Goal: Task Accomplishment & Management: Manage account settings

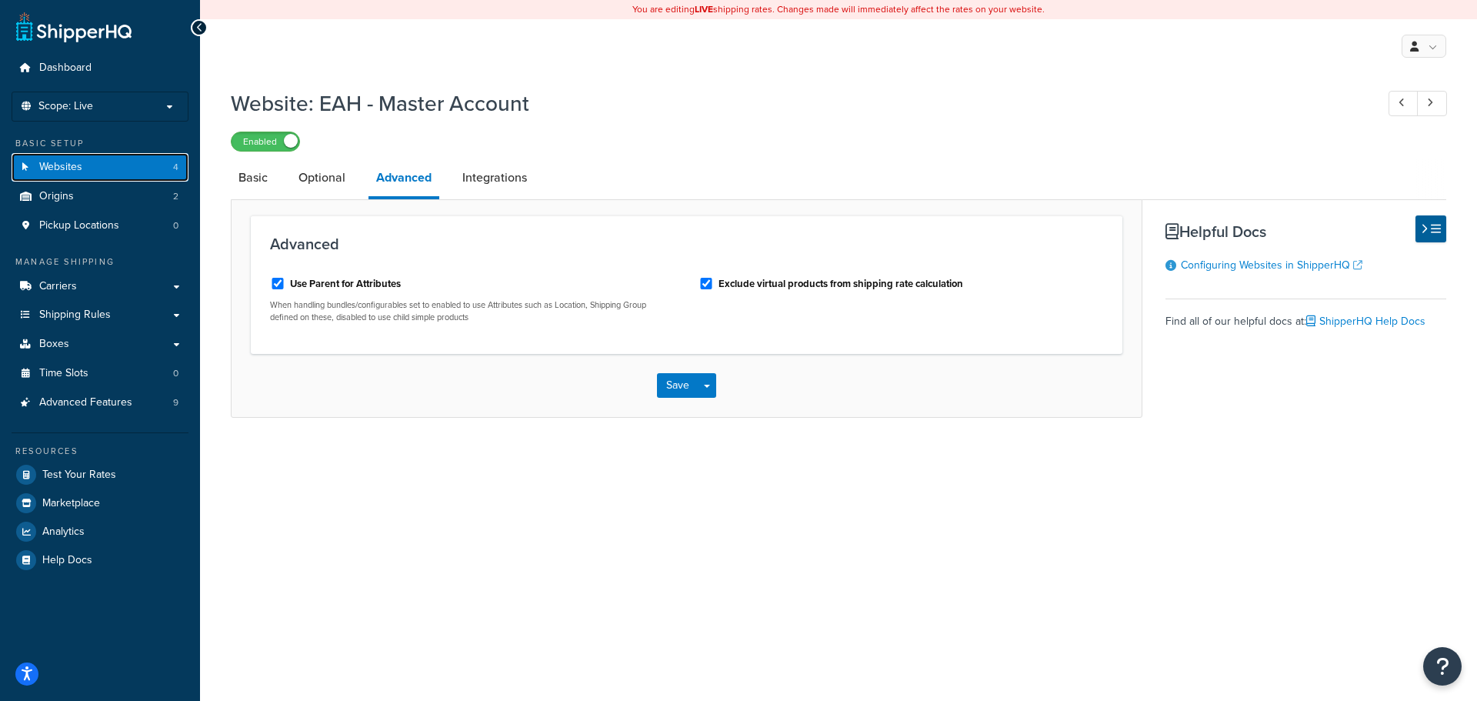
click at [113, 162] on link "Websites 4" at bounding box center [100, 167] width 177 height 28
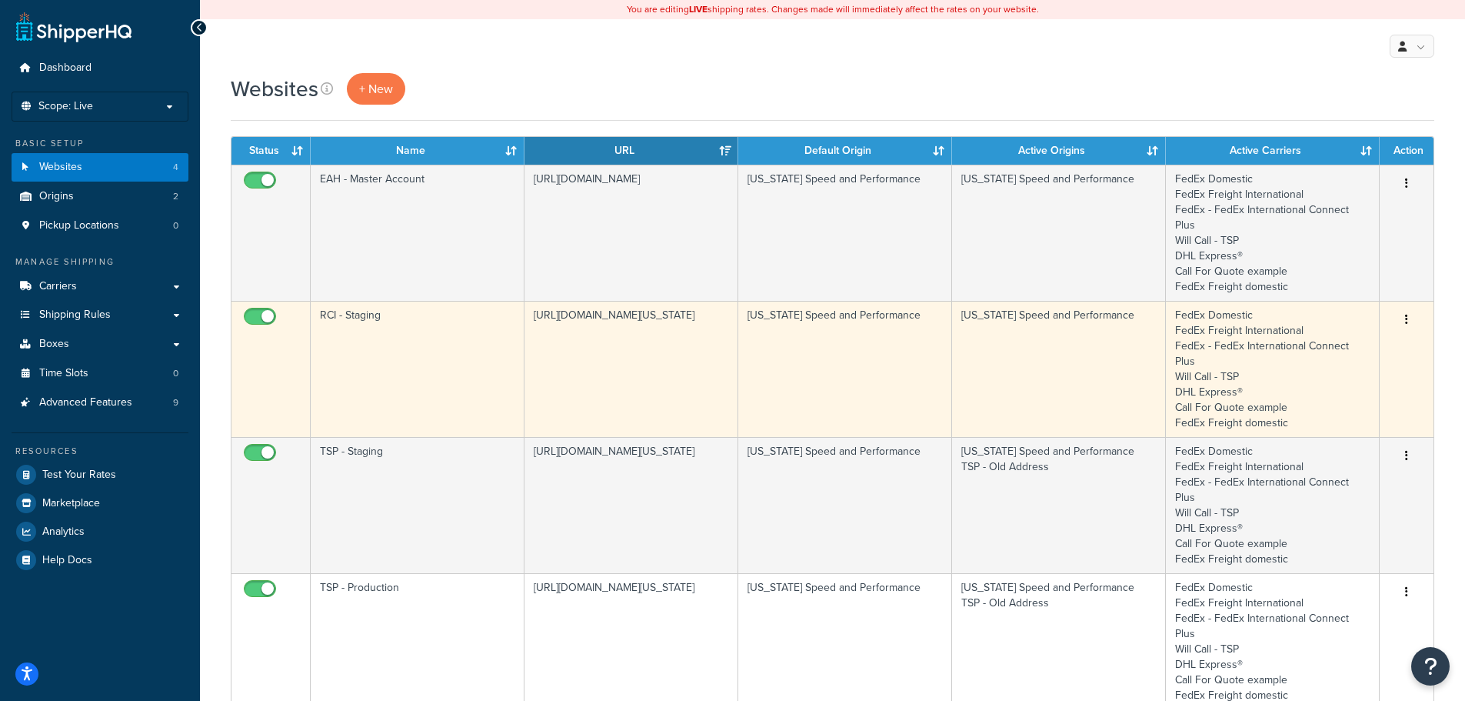
click at [570, 332] on td "[URL][DOMAIN_NAME][US_STATE]" at bounding box center [632, 369] width 214 height 136
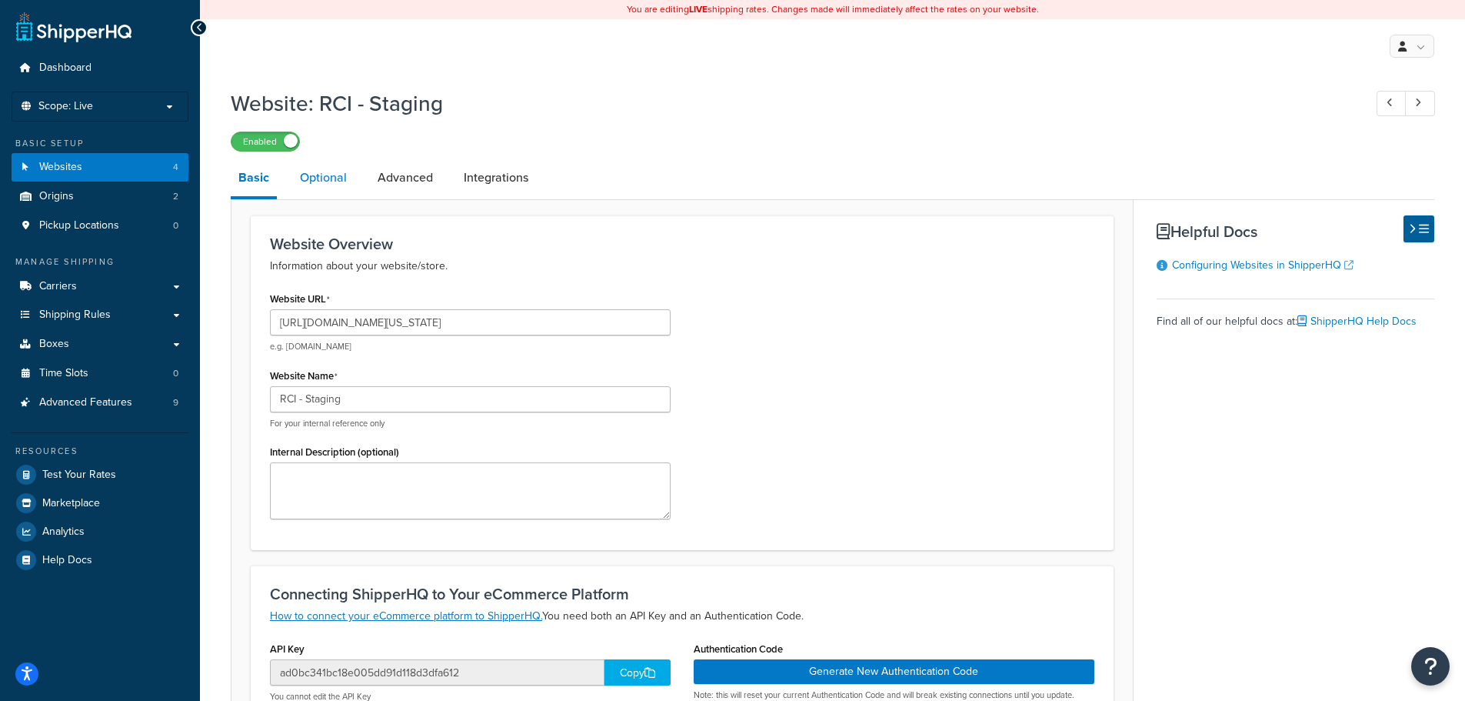
click at [328, 183] on link "Optional" at bounding box center [323, 177] width 62 height 37
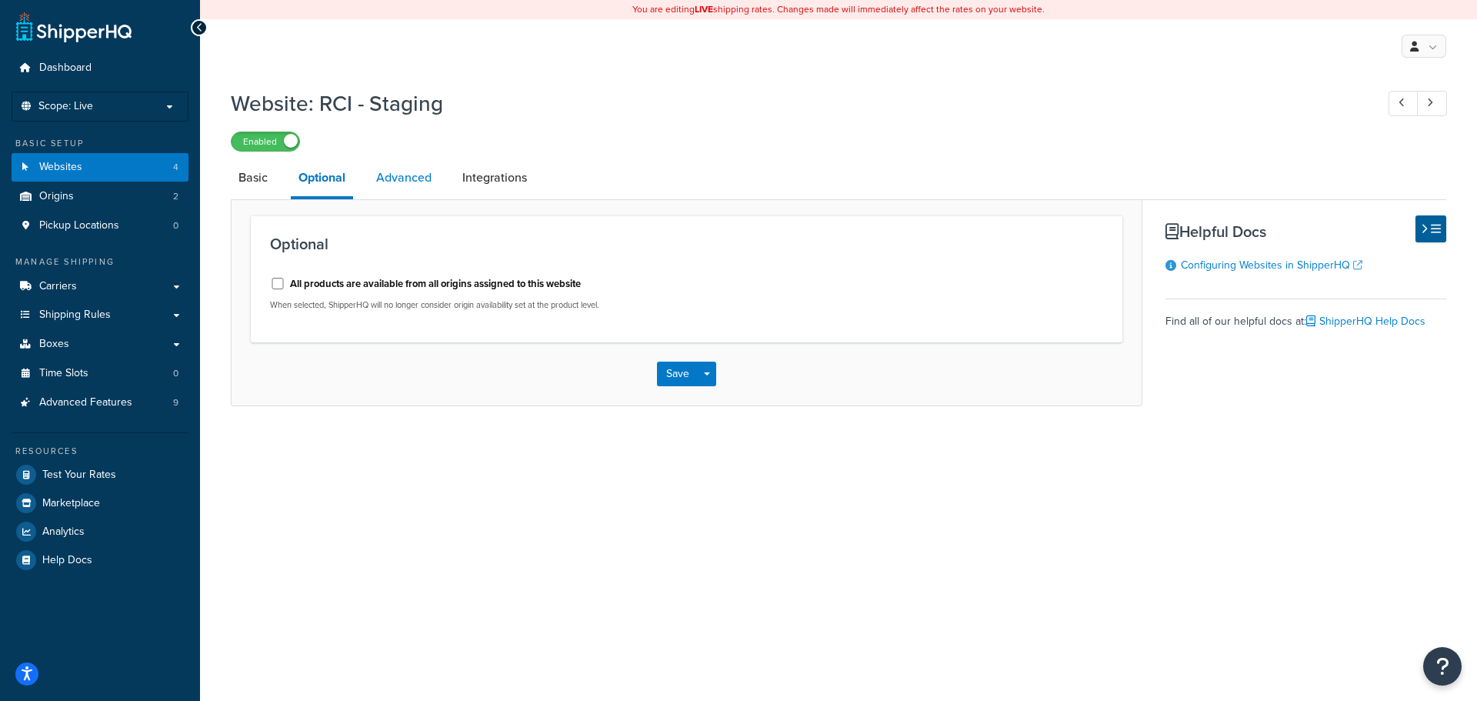
click at [398, 184] on link "Advanced" at bounding box center [403, 177] width 71 height 37
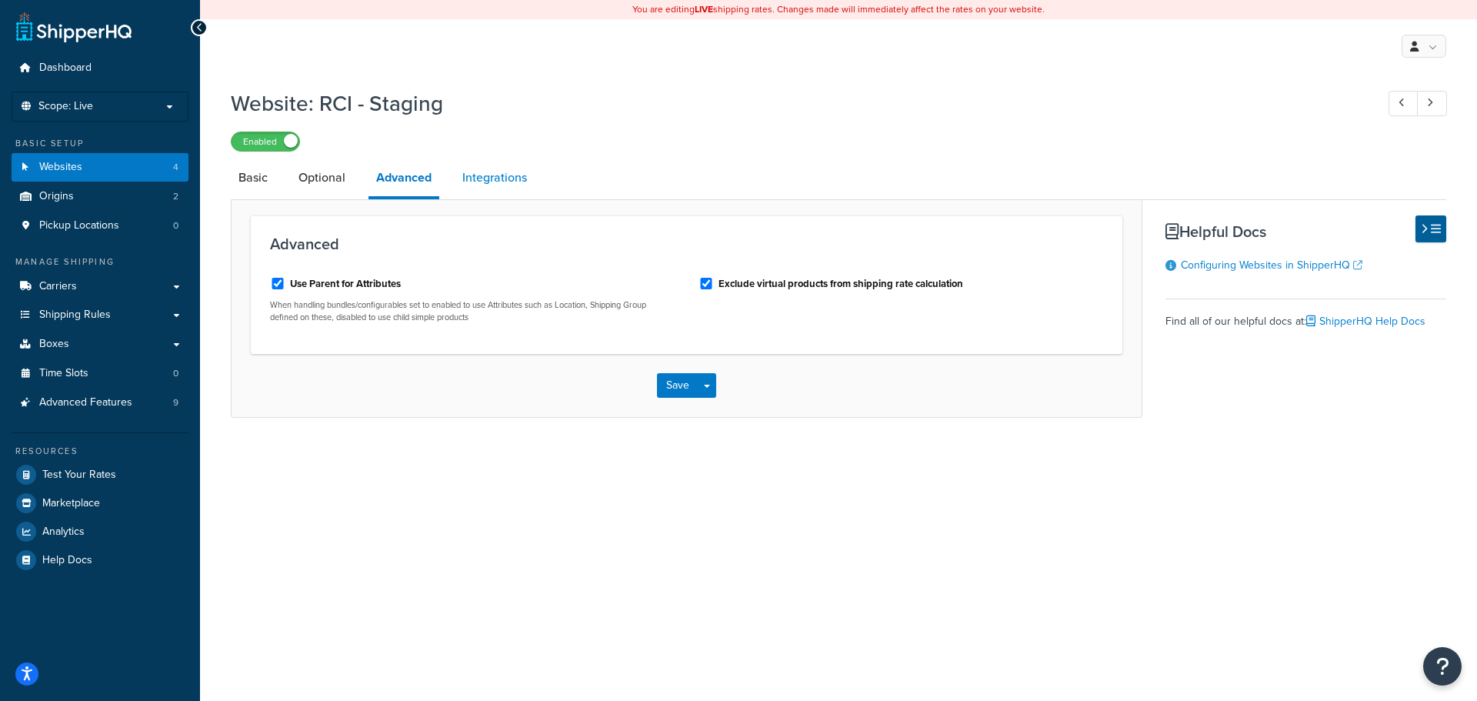
click at [495, 176] on link "Integrations" at bounding box center [495, 177] width 80 height 37
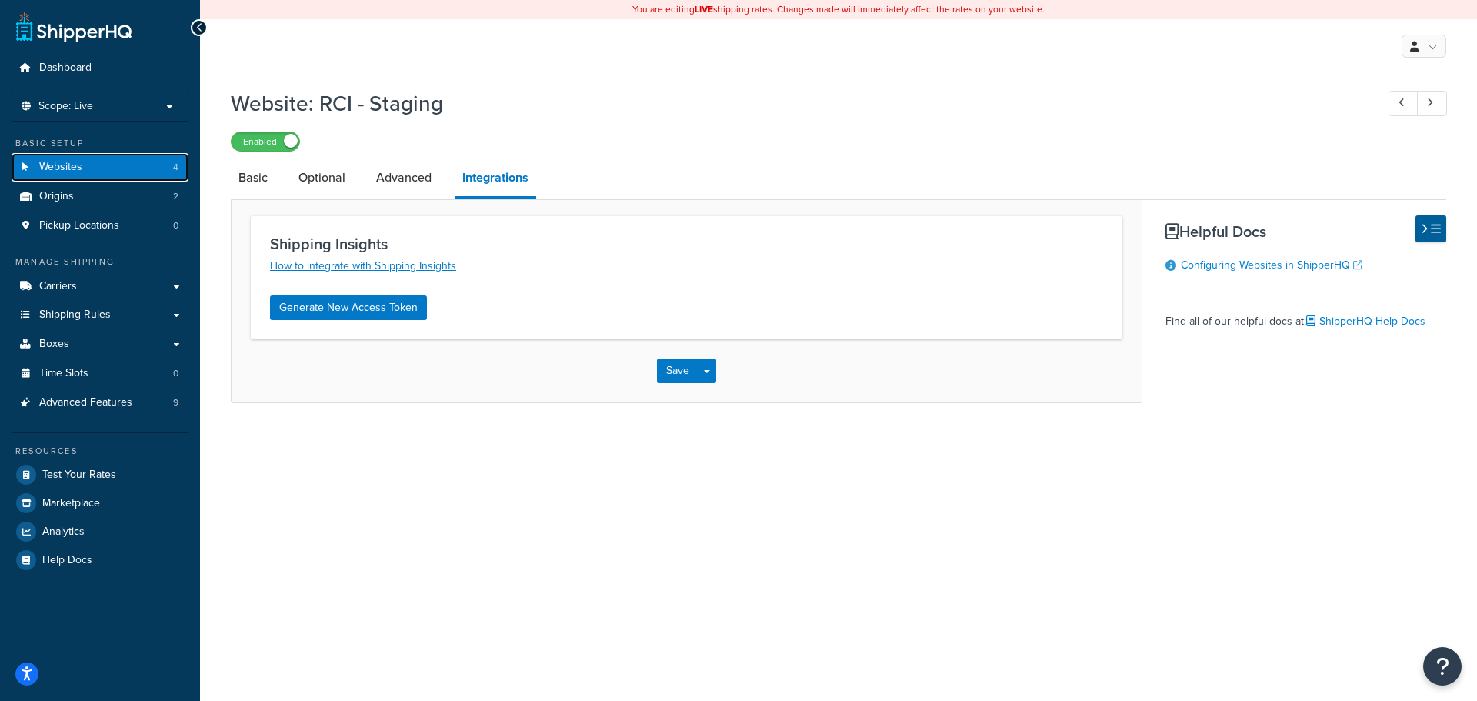
click at [122, 165] on link "Websites 4" at bounding box center [100, 167] width 177 height 28
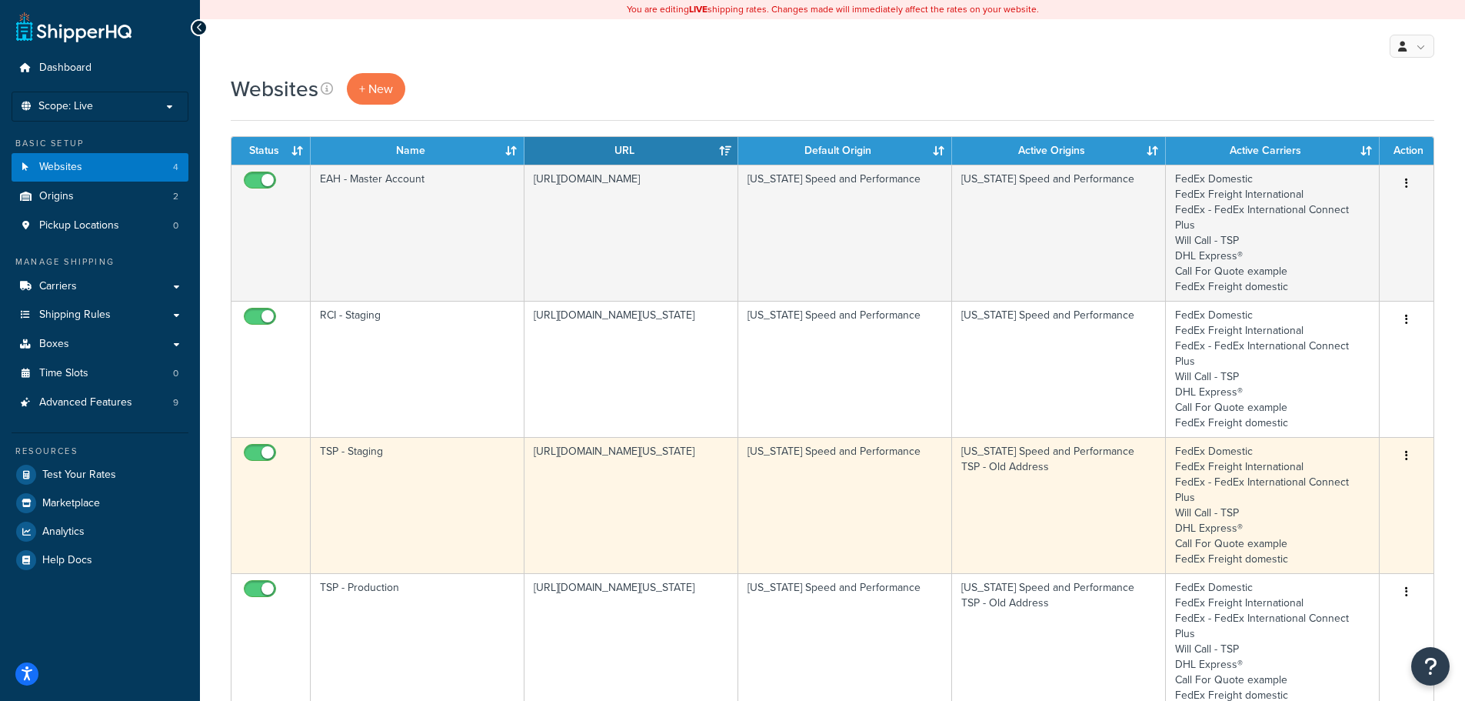
click at [372, 437] on td "TSP - Staging" at bounding box center [418, 505] width 214 height 136
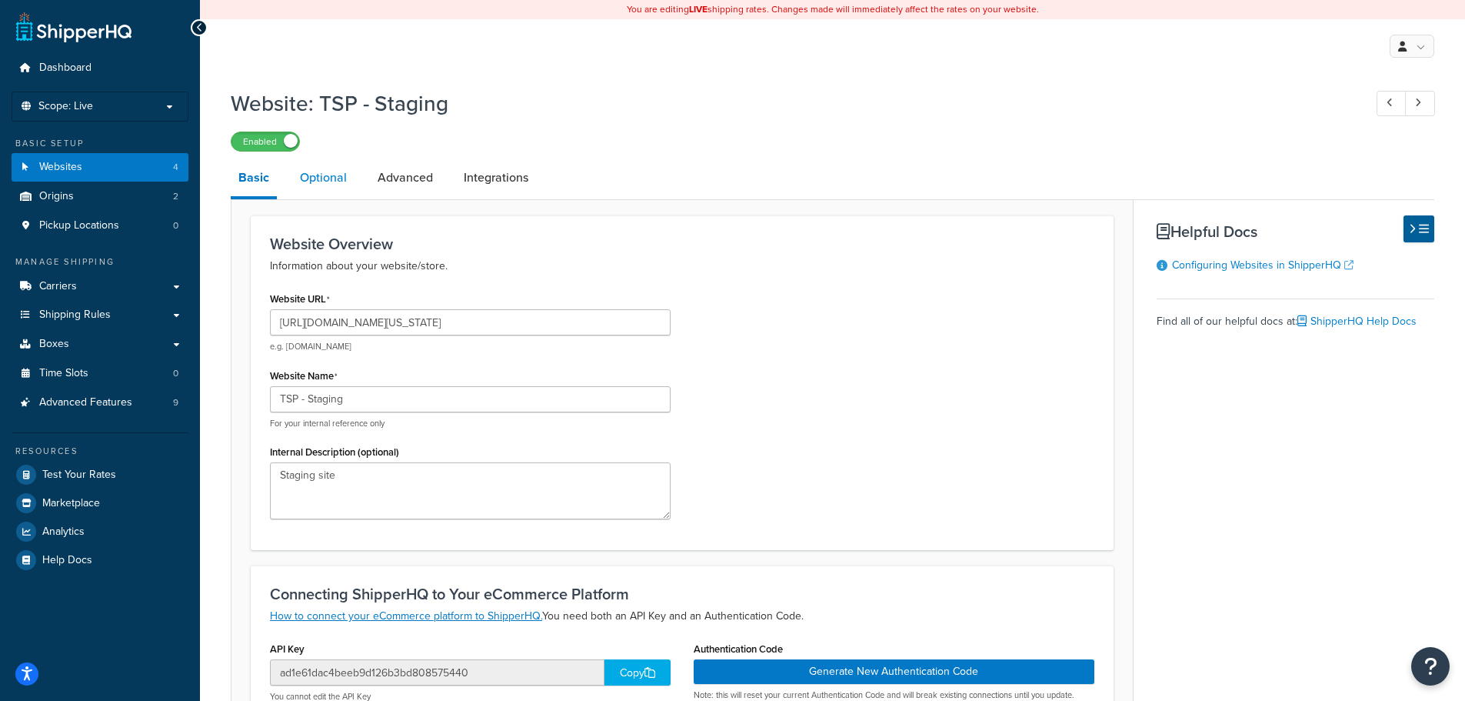
click at [329, 175] on link "Optional" at bounding box center [323, 177] width 62 height 37
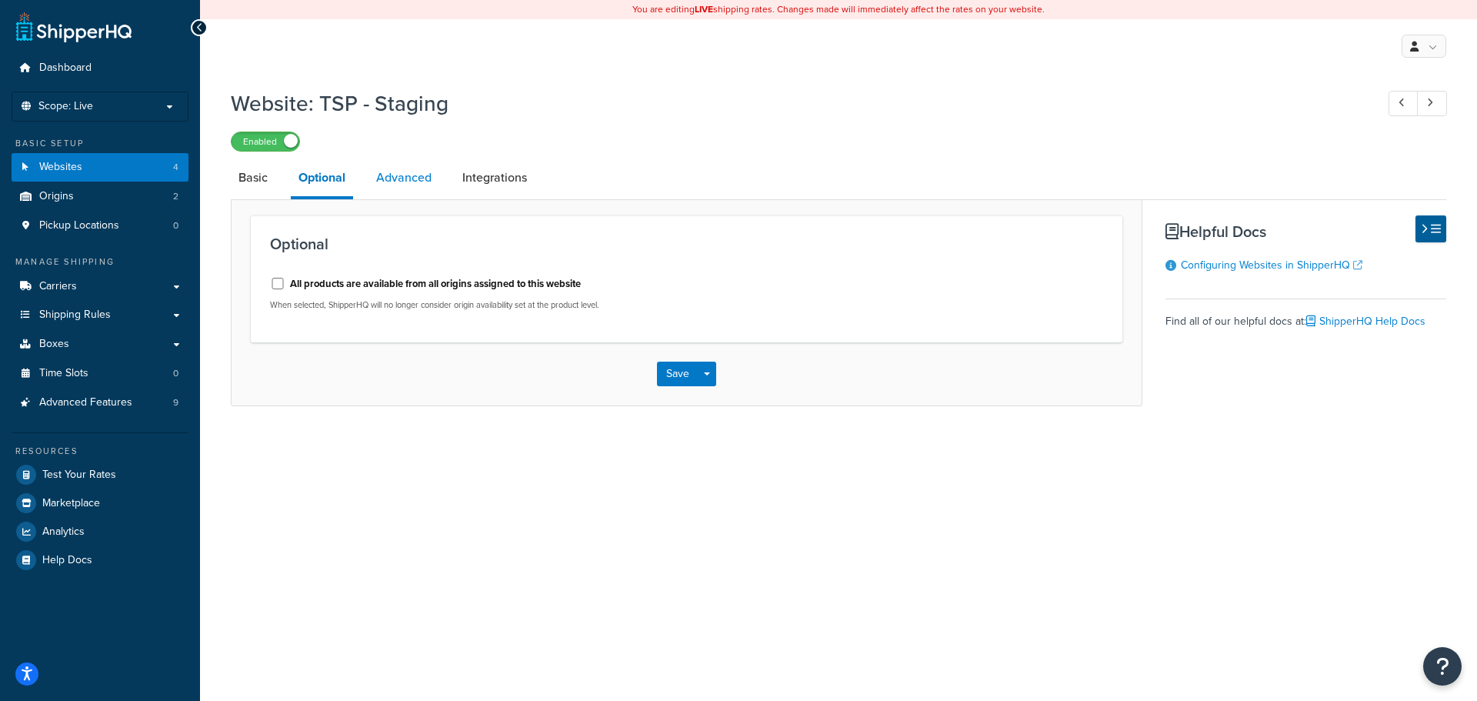
click at [418, 172] on link "Advanced" at bounding box center [403, 177] width 71 height 37
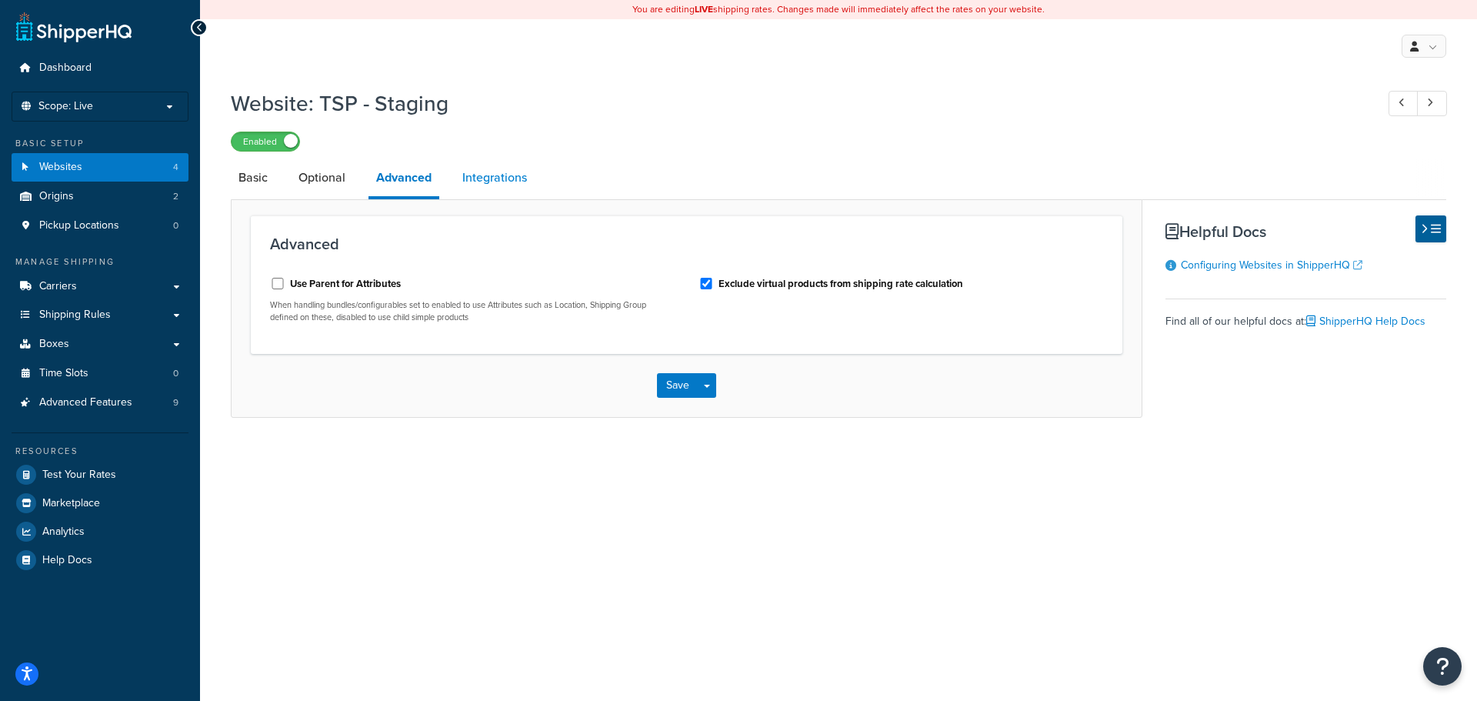
click at [509, 183] on link "Integrations" at bounding box center [495, 177] width 80 height 37
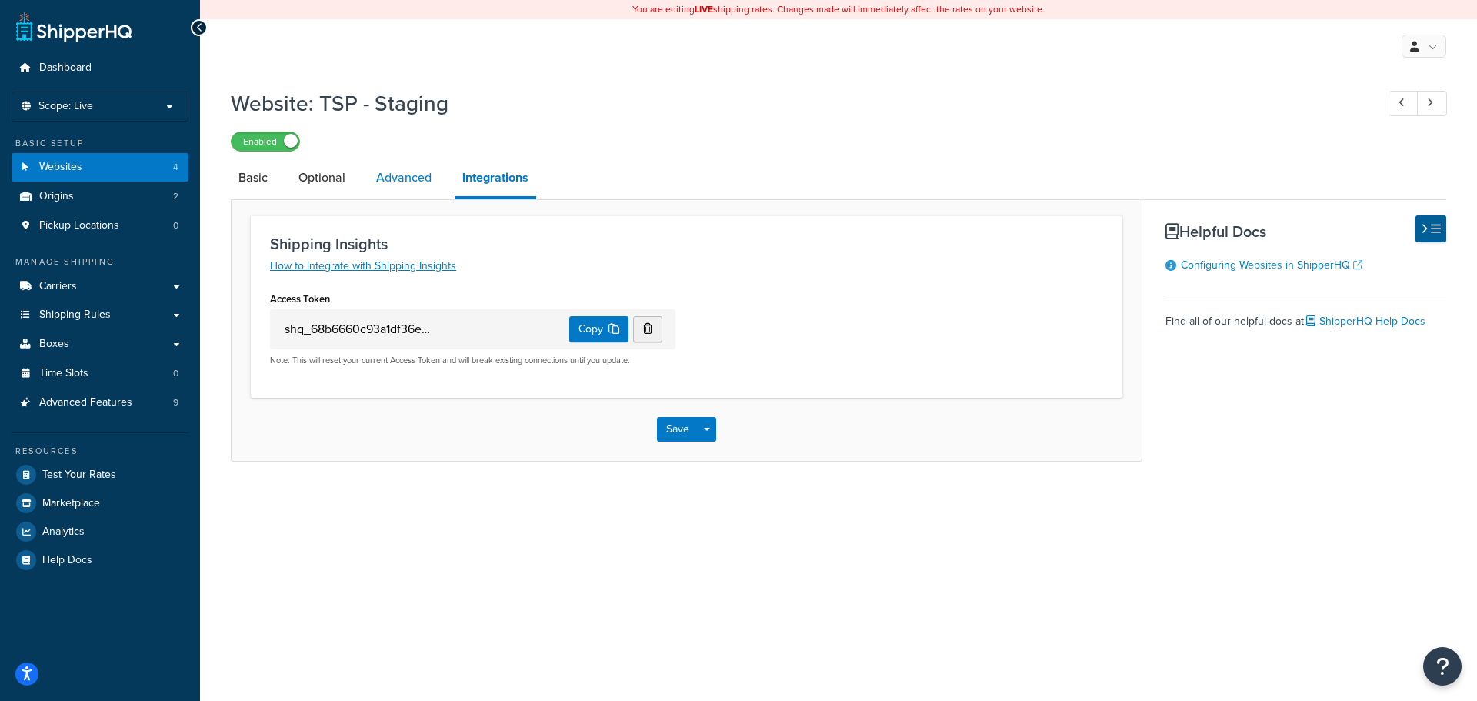
click at [406, 180] on link "Advanced" at bounding box center [403, 177] width 71 height 37
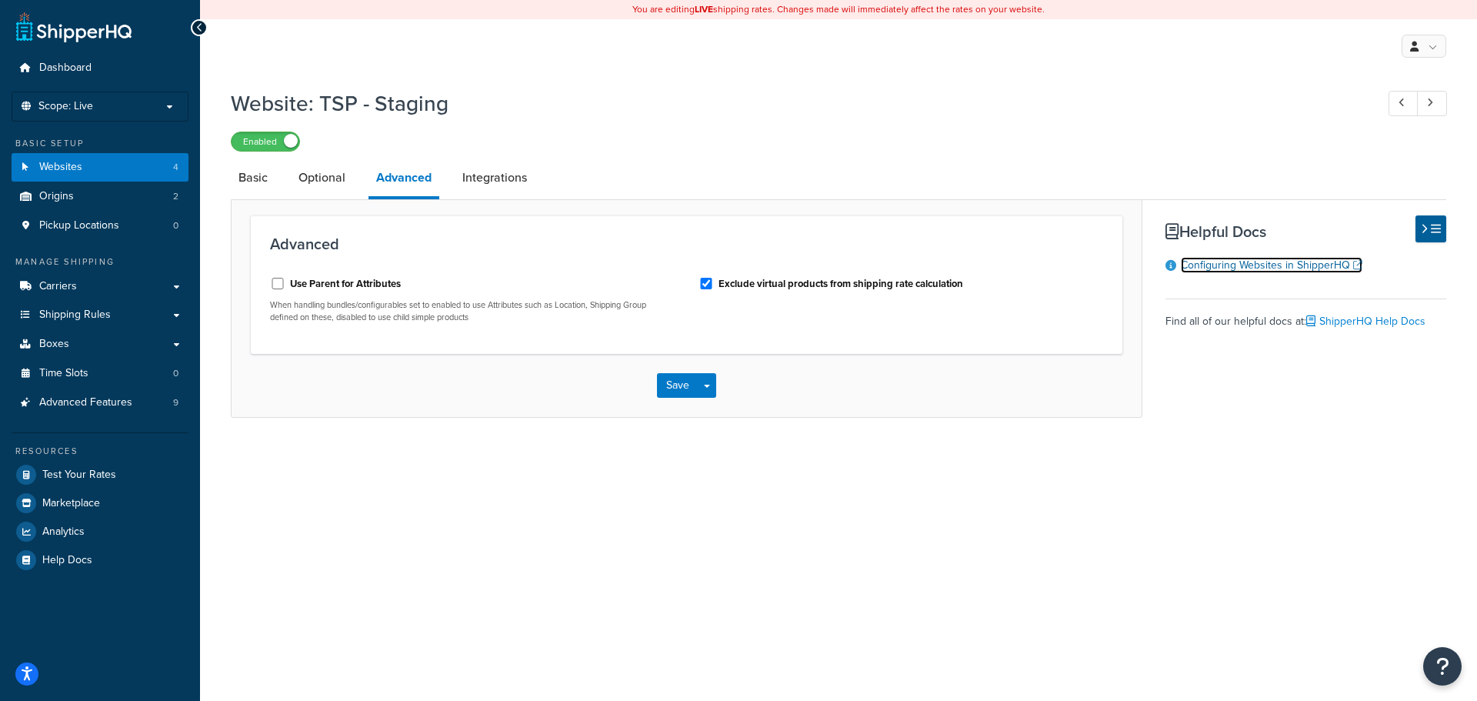
click at [1236, 263] on link "Configuring Websites in ShipperHQ" at bounding box center [1272, 265] width 182 height 16
click at [118, 174] on link "Websites 4" at bounding box center [100, 167] width 177 height 28
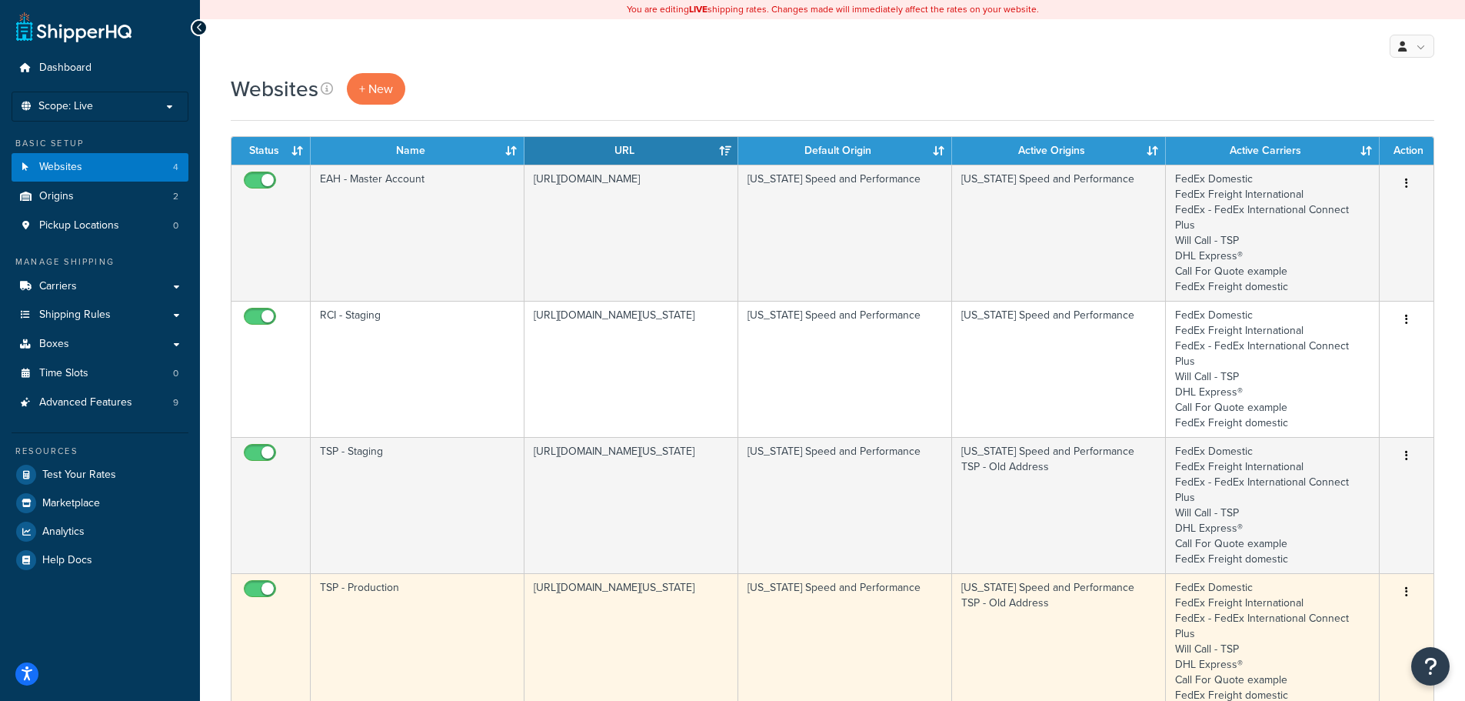
click at [385, 591] on td "TSP - Production" at bounding box center [418, 641] width 214 height 136
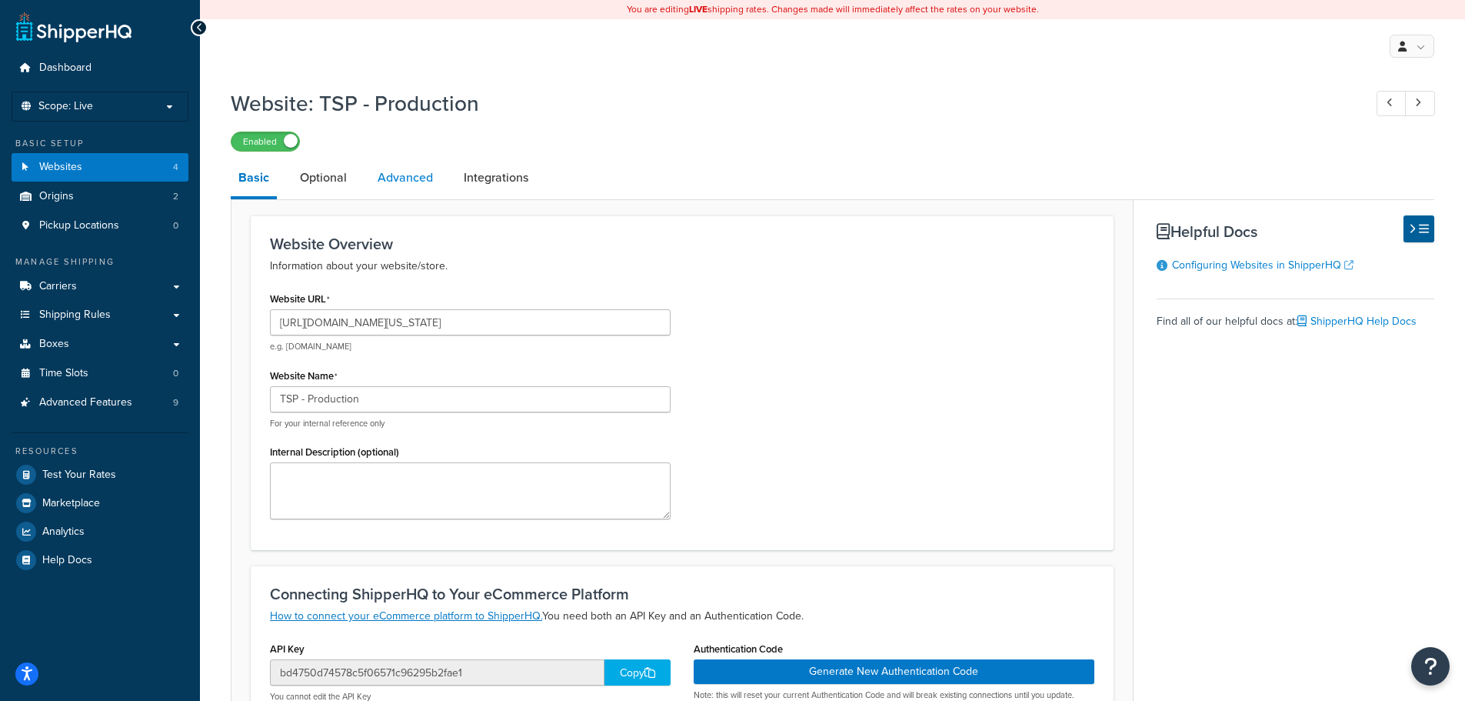
click at [422, 177] on link "Advanced" at bounding box center [405, 177] width 71 height 37
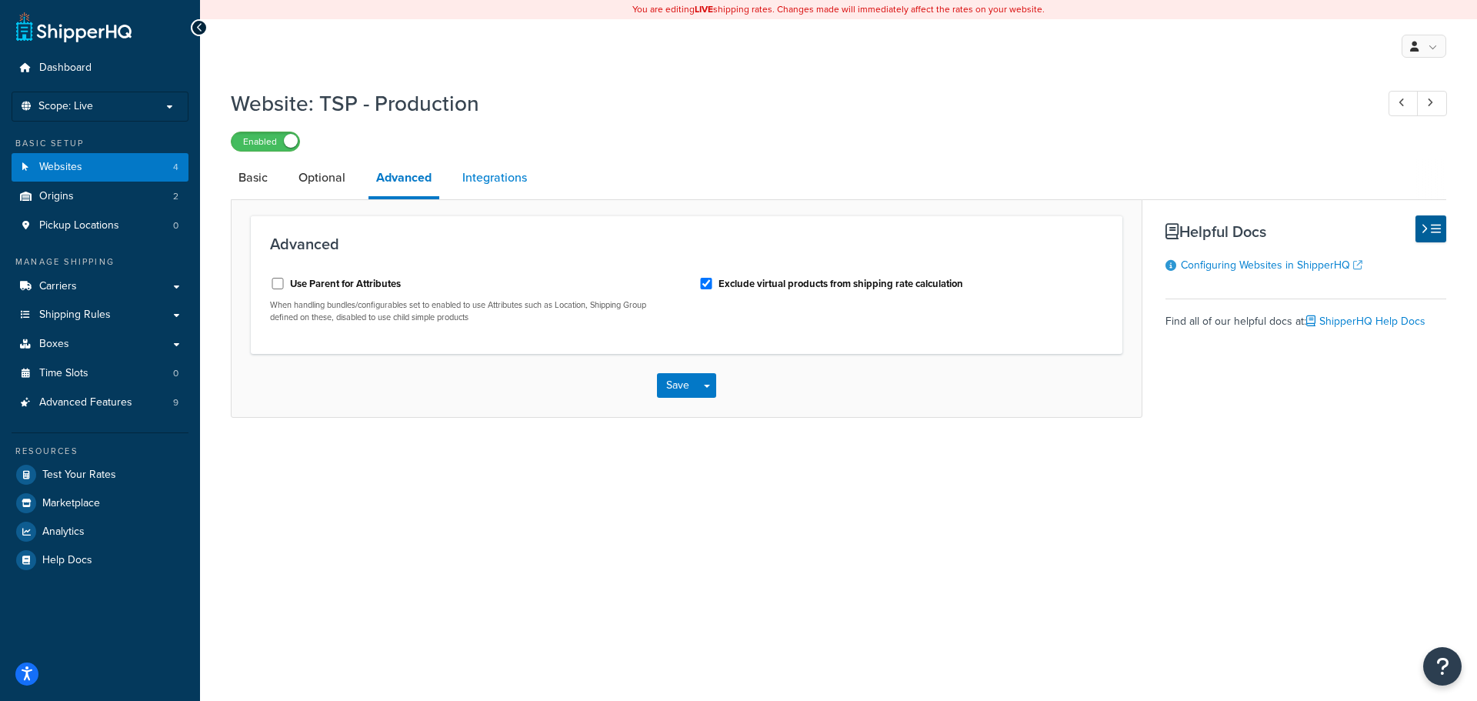
click at [477, 175] on link "Integrations" at bounding box center [495, 177] width 80 height 37
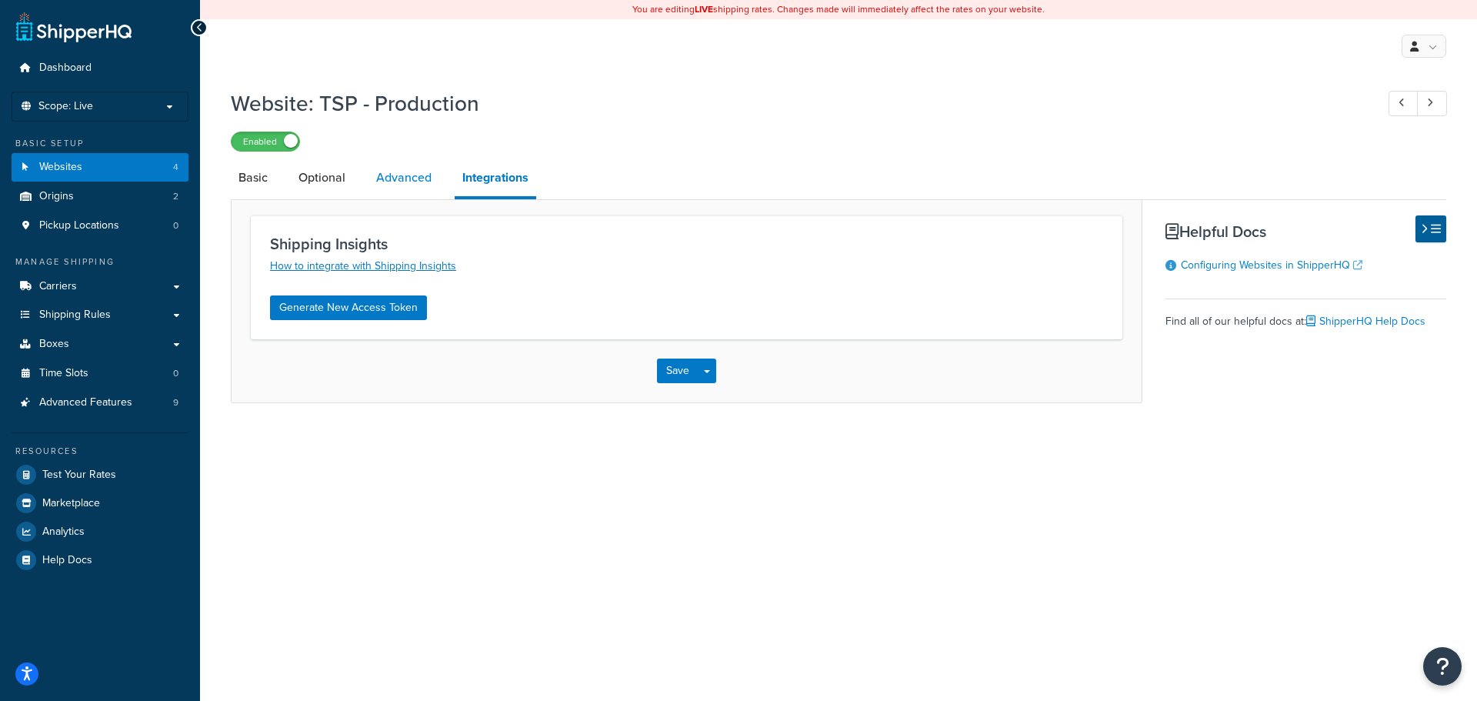
click at [415, 174] on link "Advanced" at bounding box center [403, 177] width 71 height 37
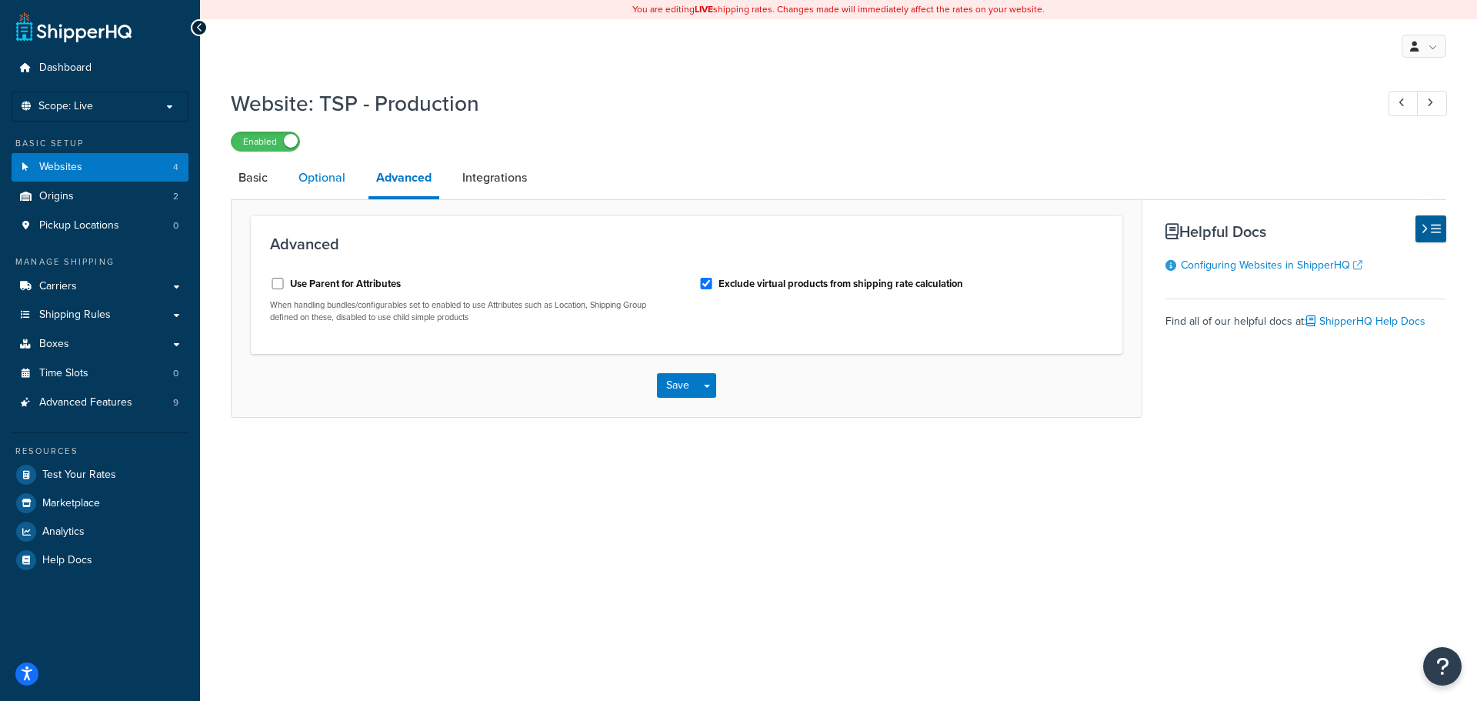
click at [326, 174] on link "Optional" at bounding box center [322, 177] width 62 height 37
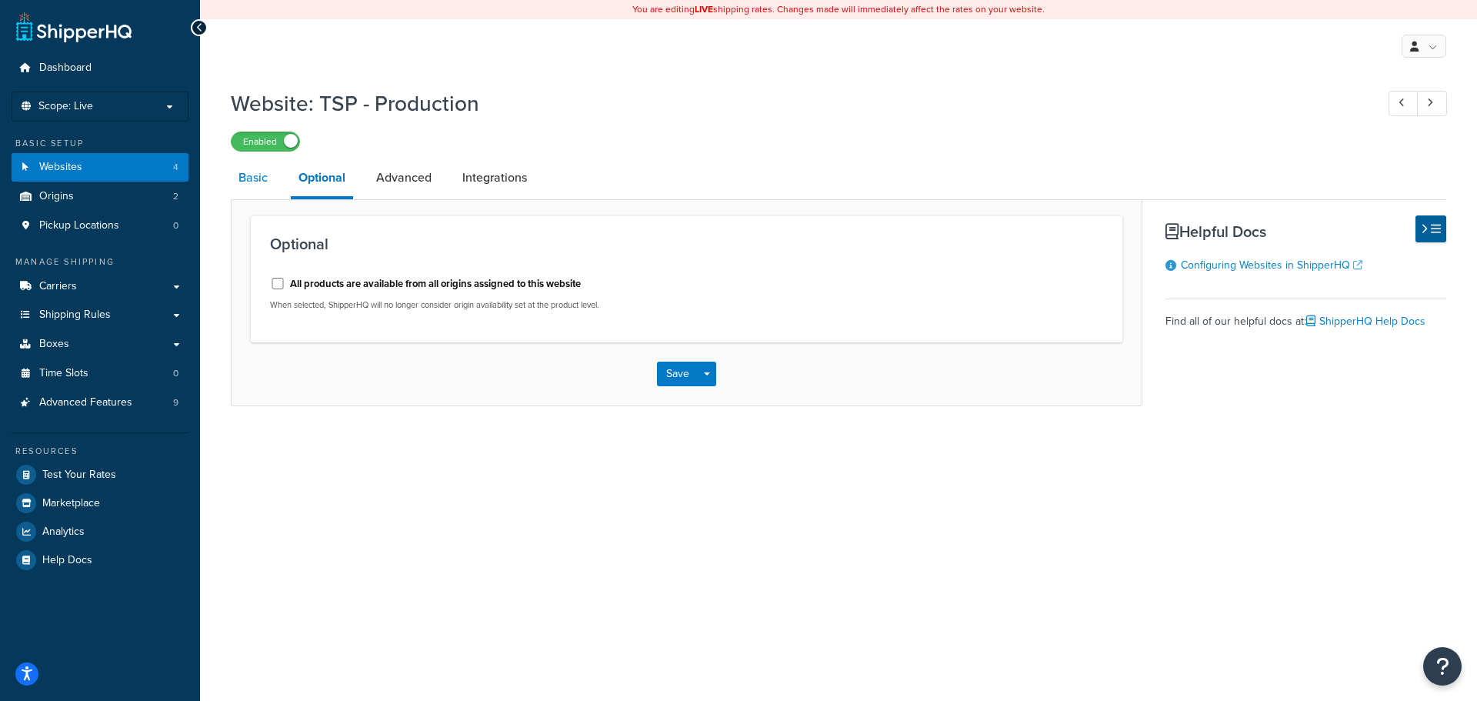
click at [245, 175] on link "Basic" at bounding box center [253, 177] width 45 height 37
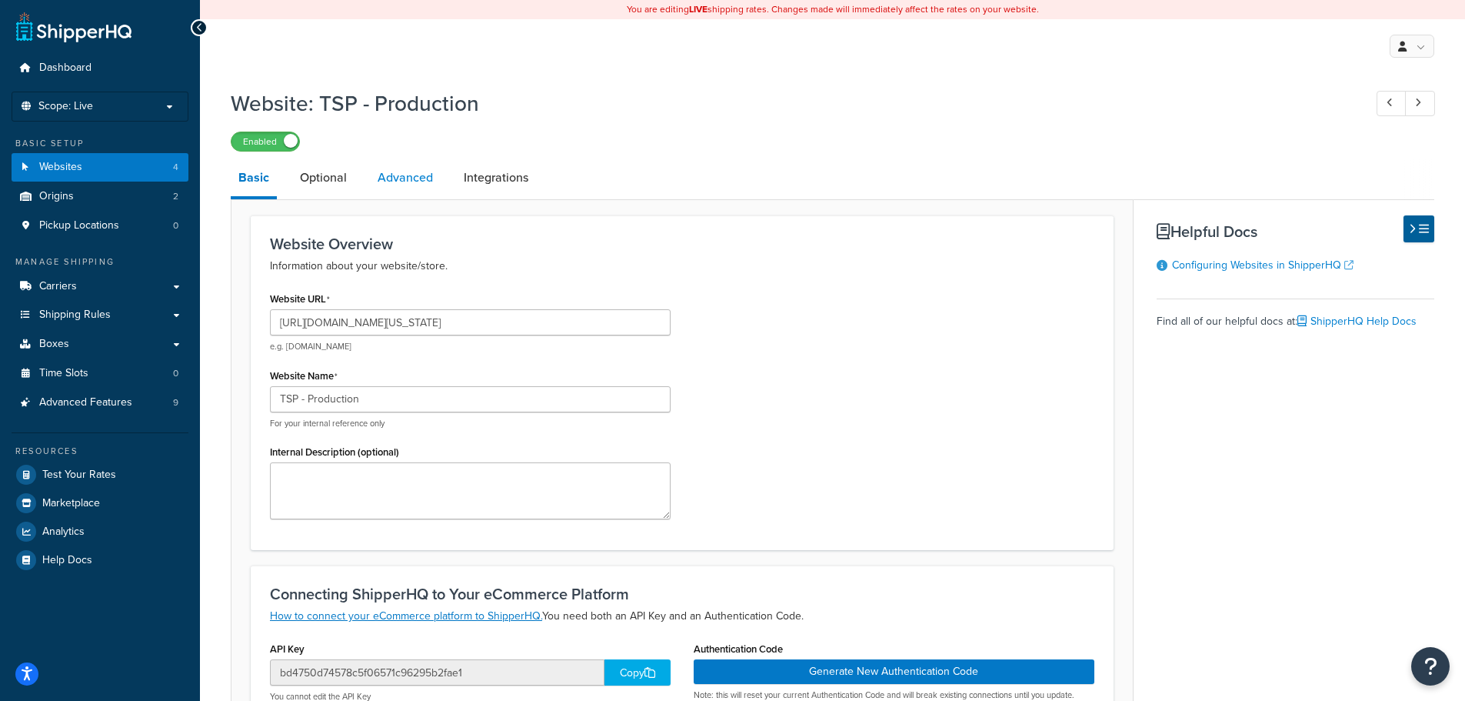
click at [402, 175] on link "Advanced" at bounding box center [405, 177] width 71 height 37
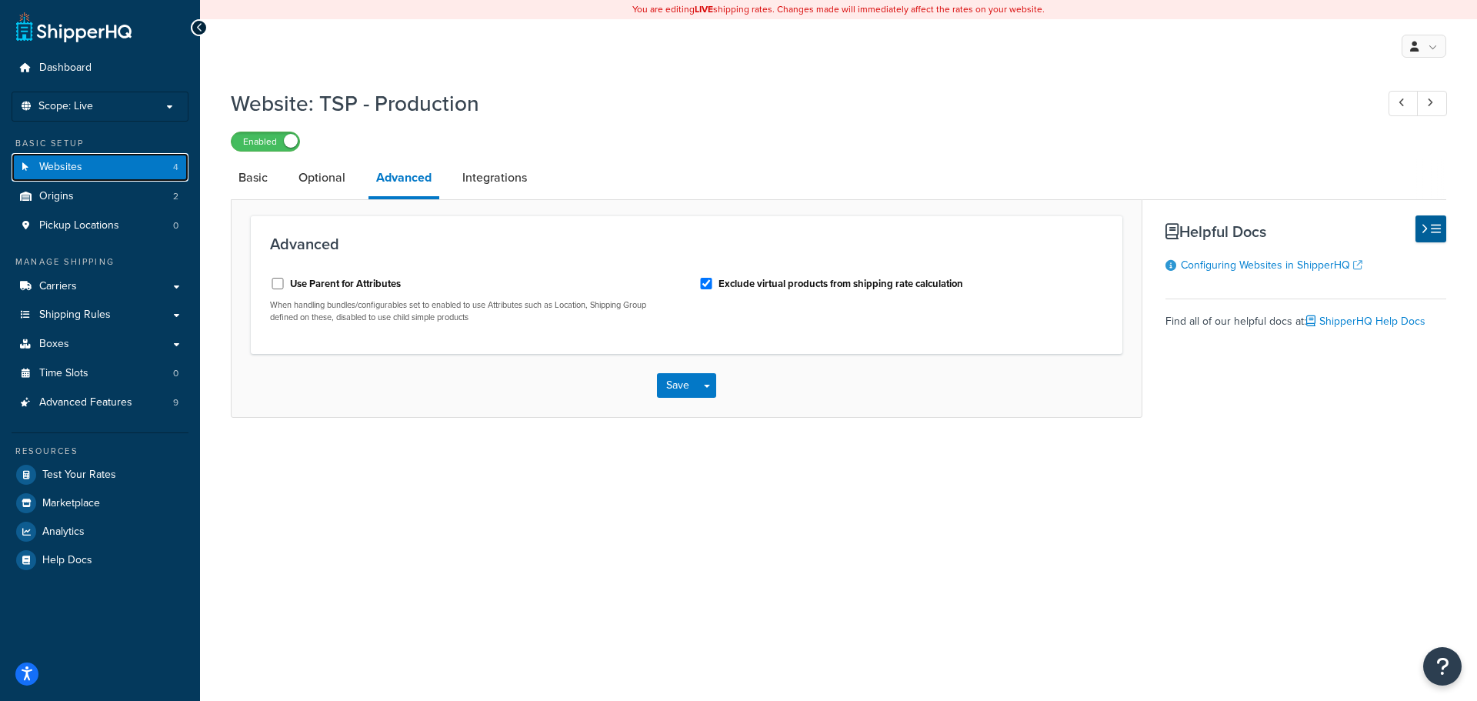
click at [95, 168] on link "Websites 4" at bounding box center [100, 167] width 177 height 28
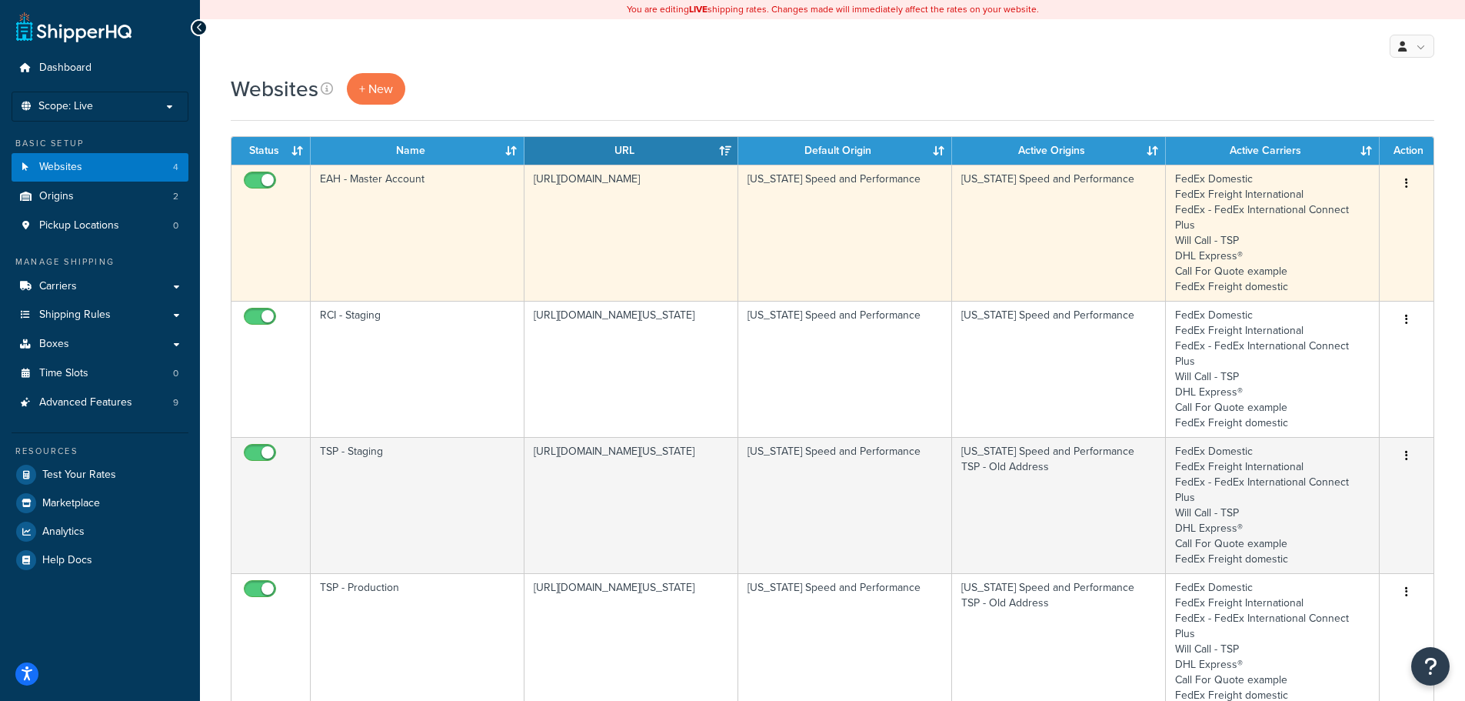
click at [383, 196] on td "EAH - Master Account" at bounding box center [418, 233] width 214 height 136
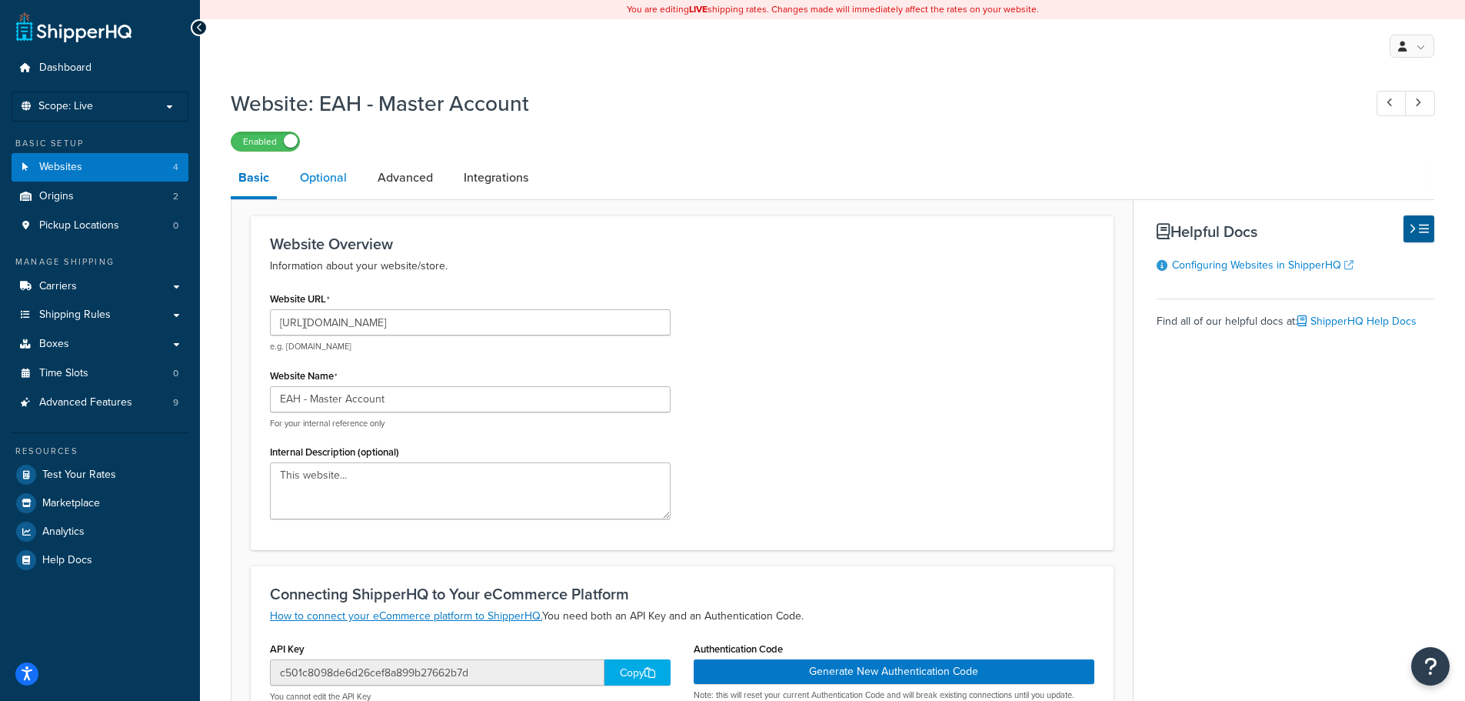
click at [323, 171] on link "Optional" at bounding box center [323, 177] width 62 height 37
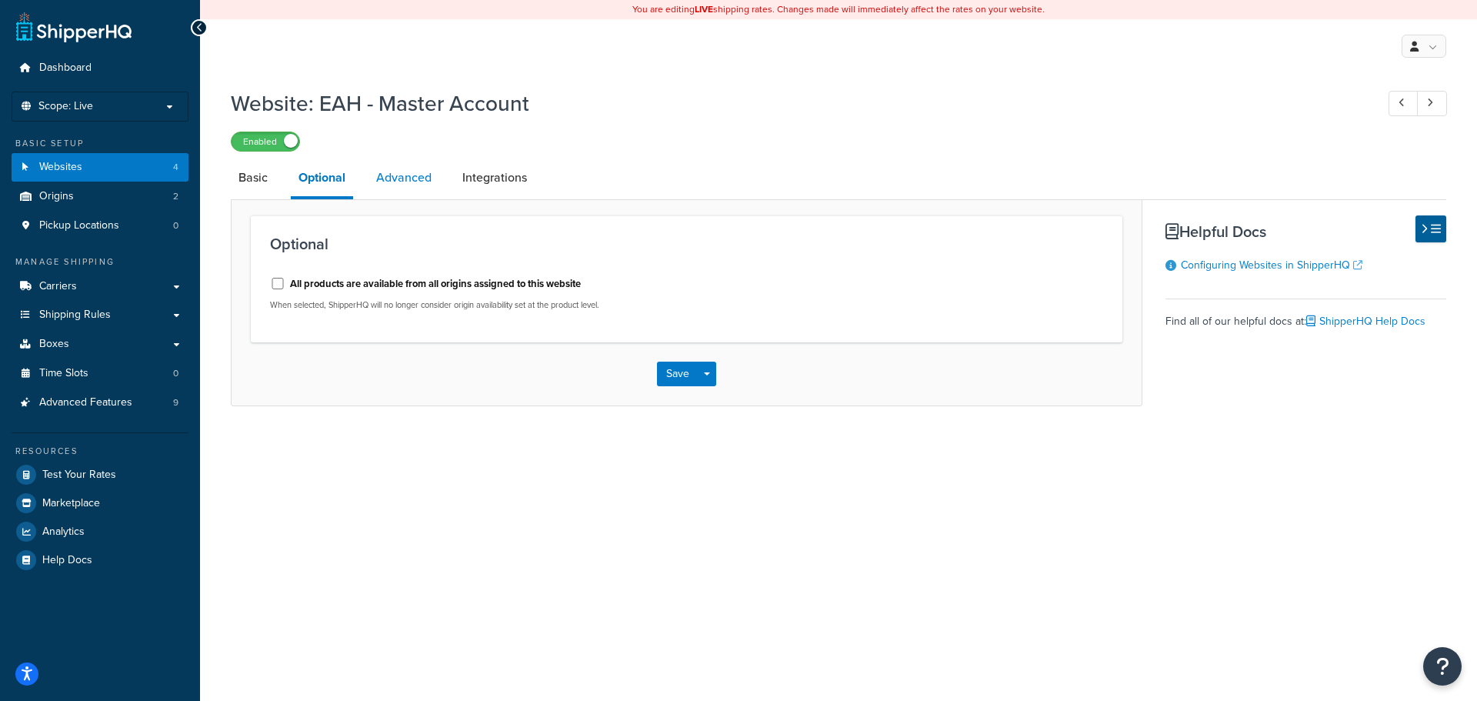
click at [396, 173] on link "Advanced" at bounding box center [403, 177] width 71 height 37
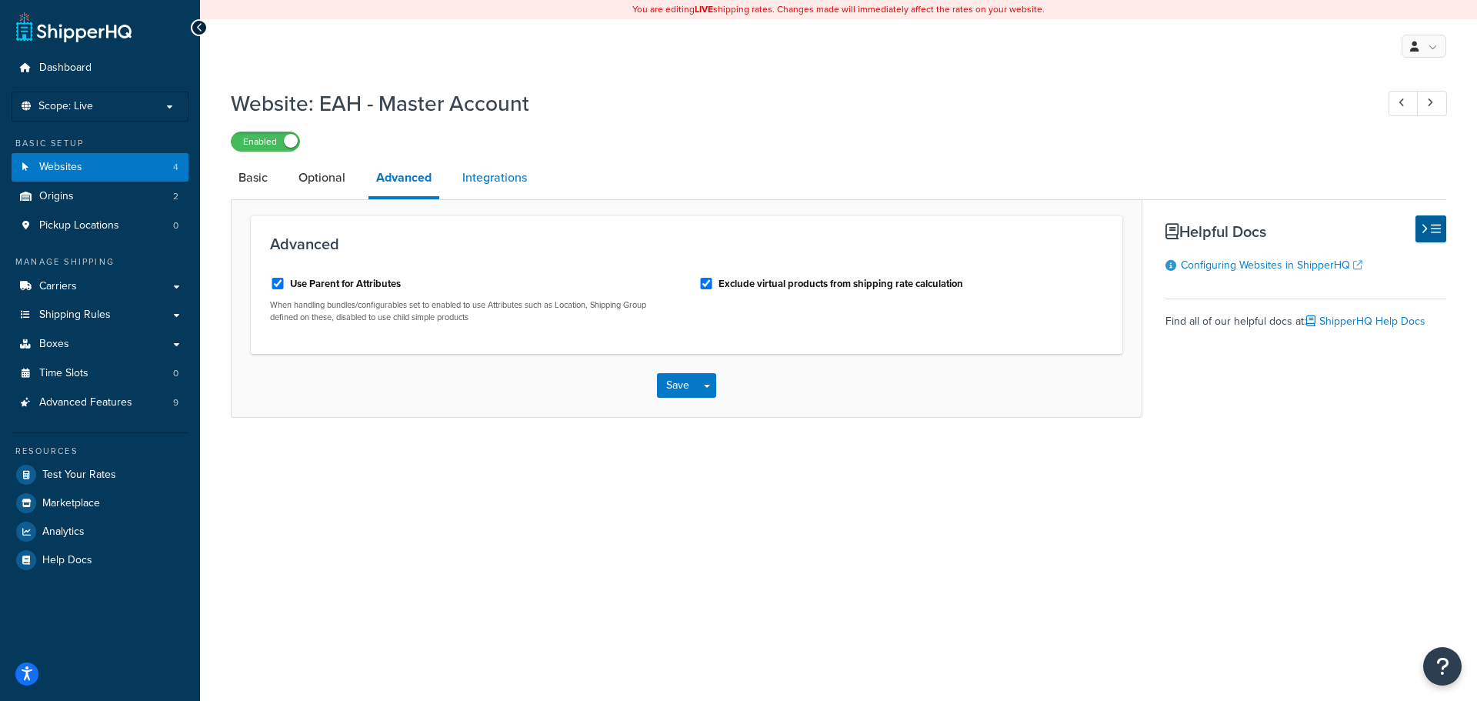
click at [494, 172] on link "Integrations" at bounding box center [495, 177] width 80 height 37
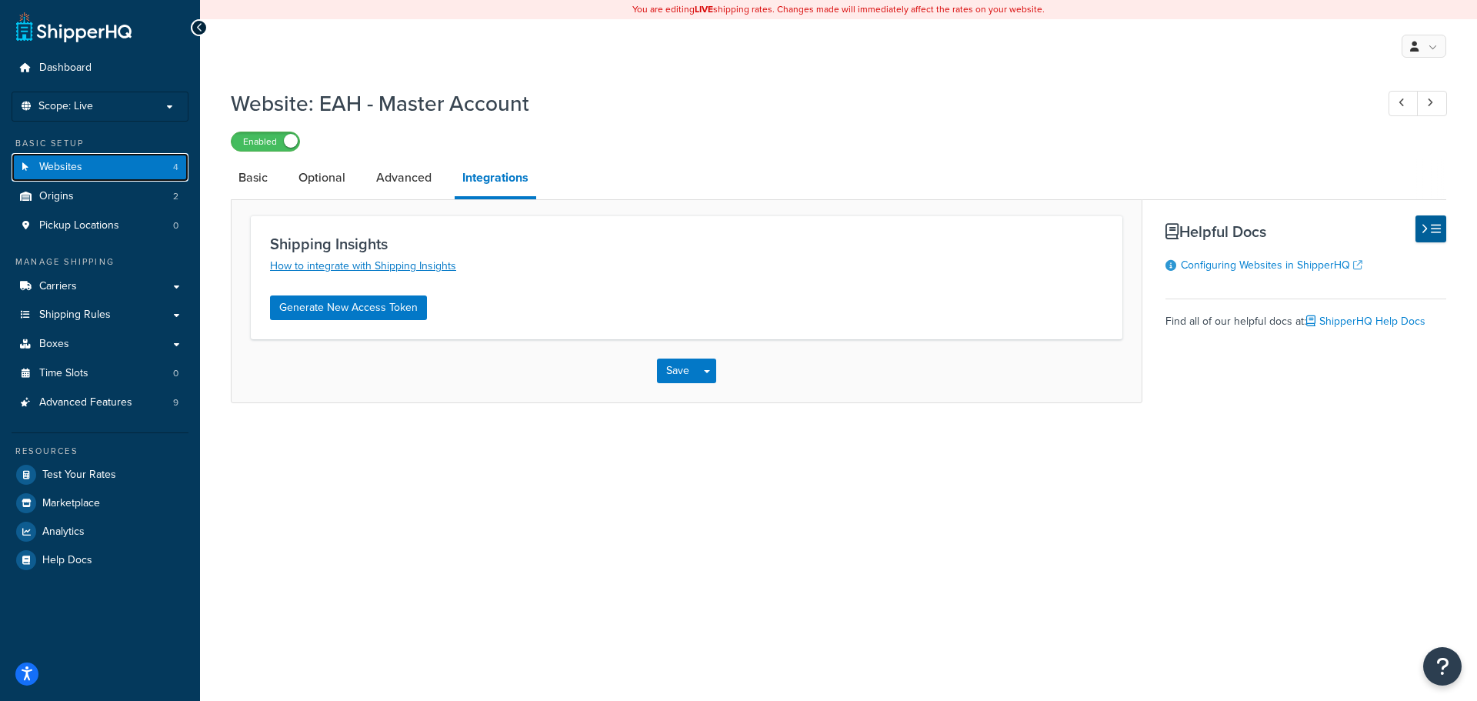
click at [112, 167] on link "Websites 4" at bounding box center [100, 167] width 177 height 28
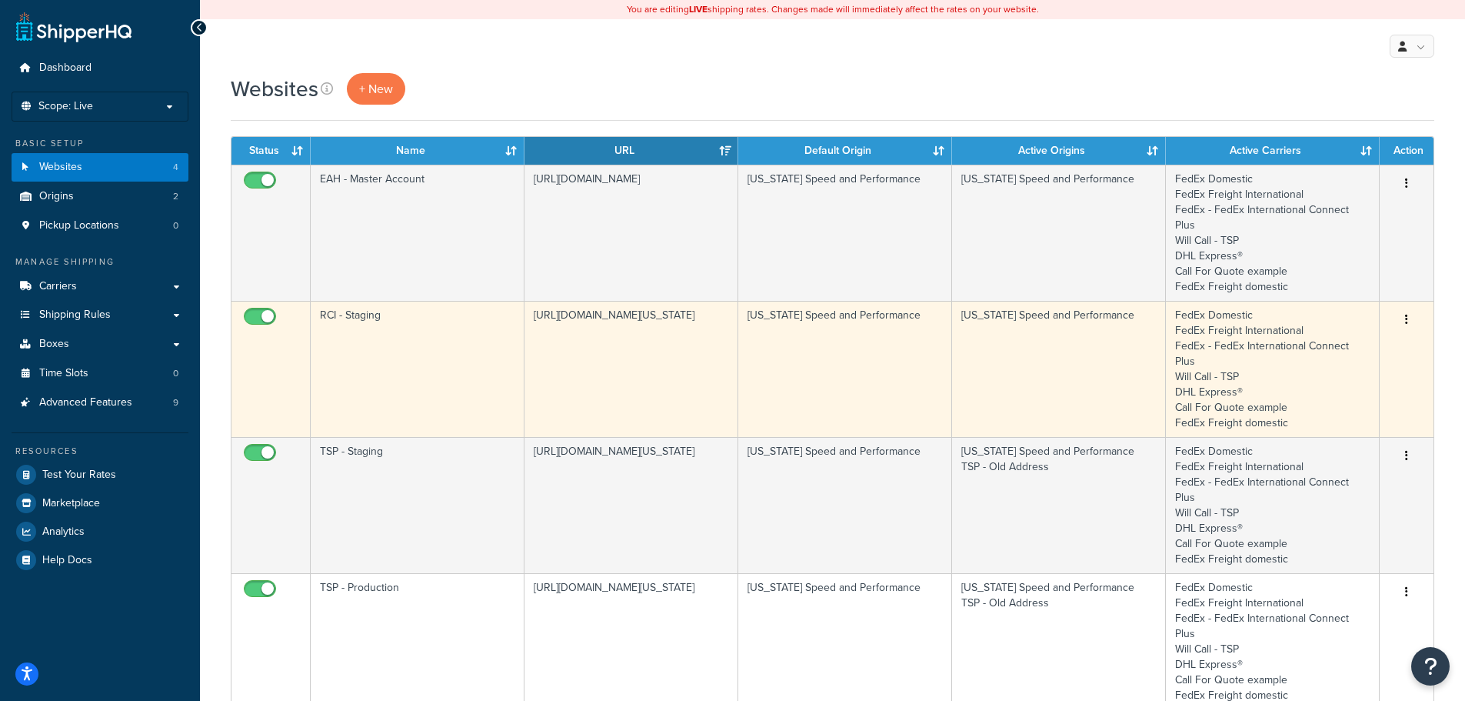
click at [396, 345] on td "RCI - Staging" at bounding box center [418, 369] width 214 height 136
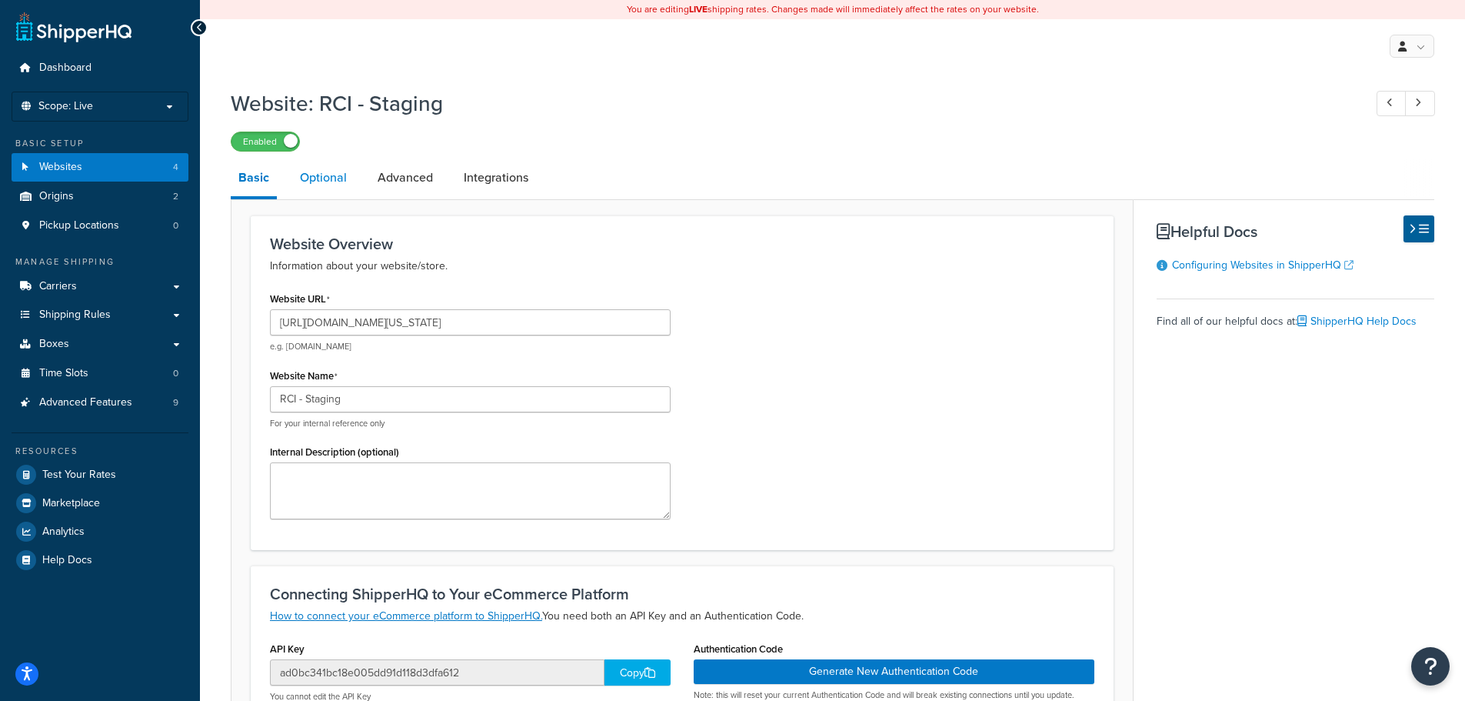
click at [329, 182] on link "Optional" at bounding box center [323, 177] width 62 height 37
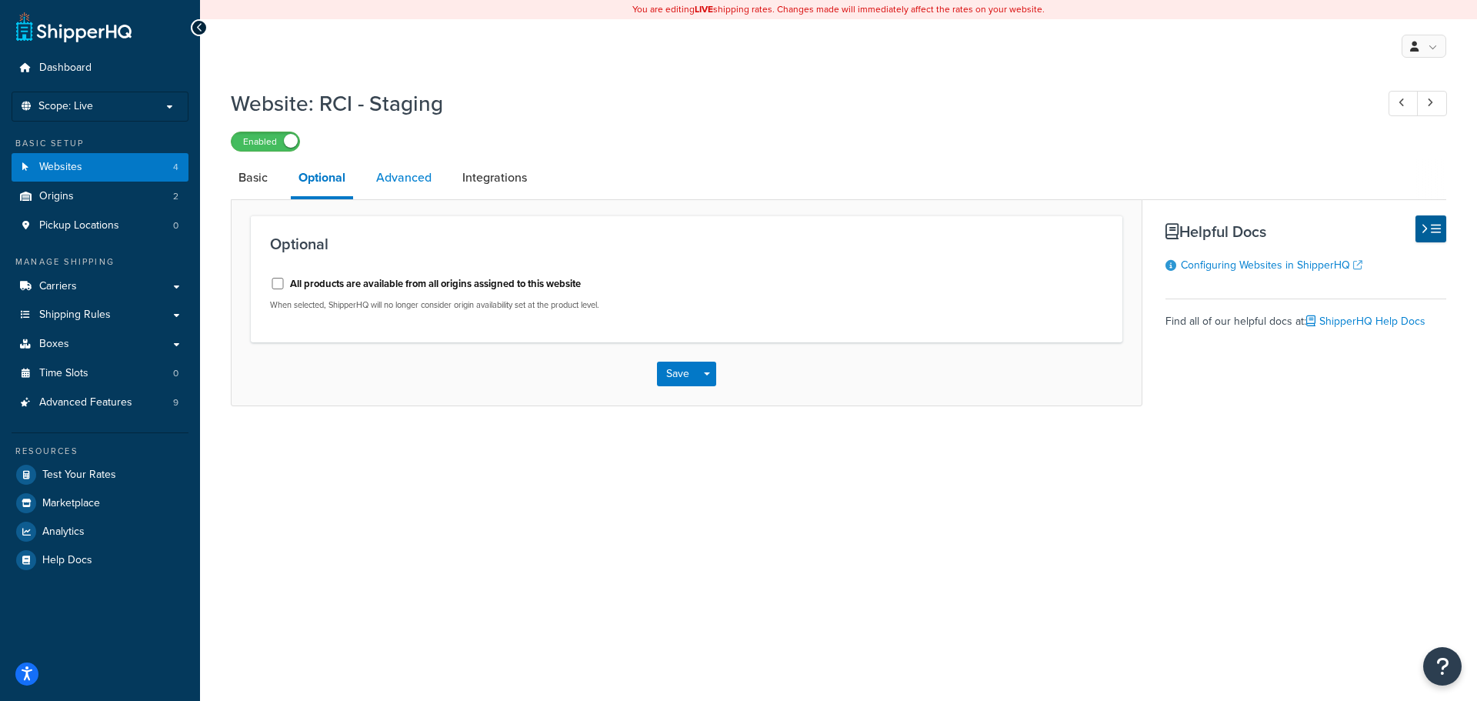
click at [413, 179] on link "Advanced" at bounding box center [403, 177] width 71 height 37
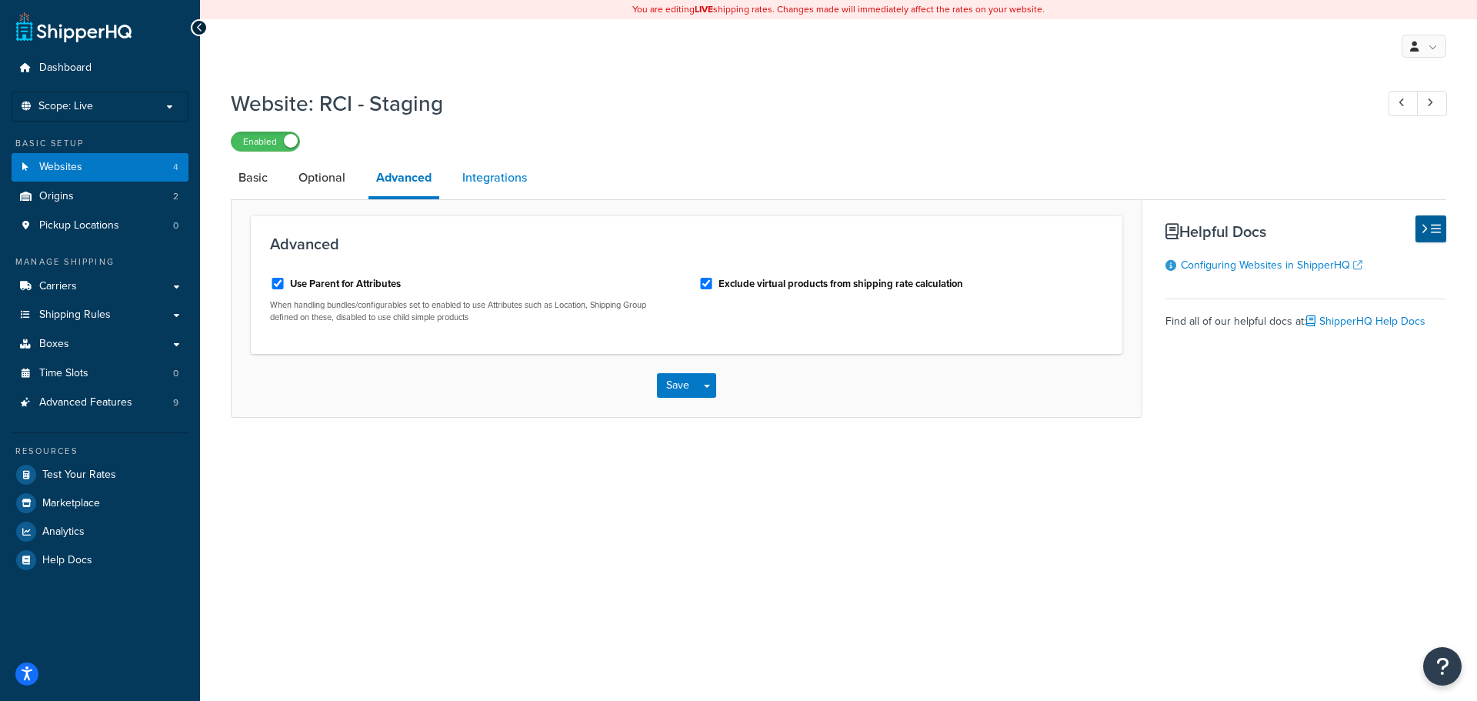
click at [505, 171] on link "Integrations" at bounding box center [495, 177] width 80 height 37
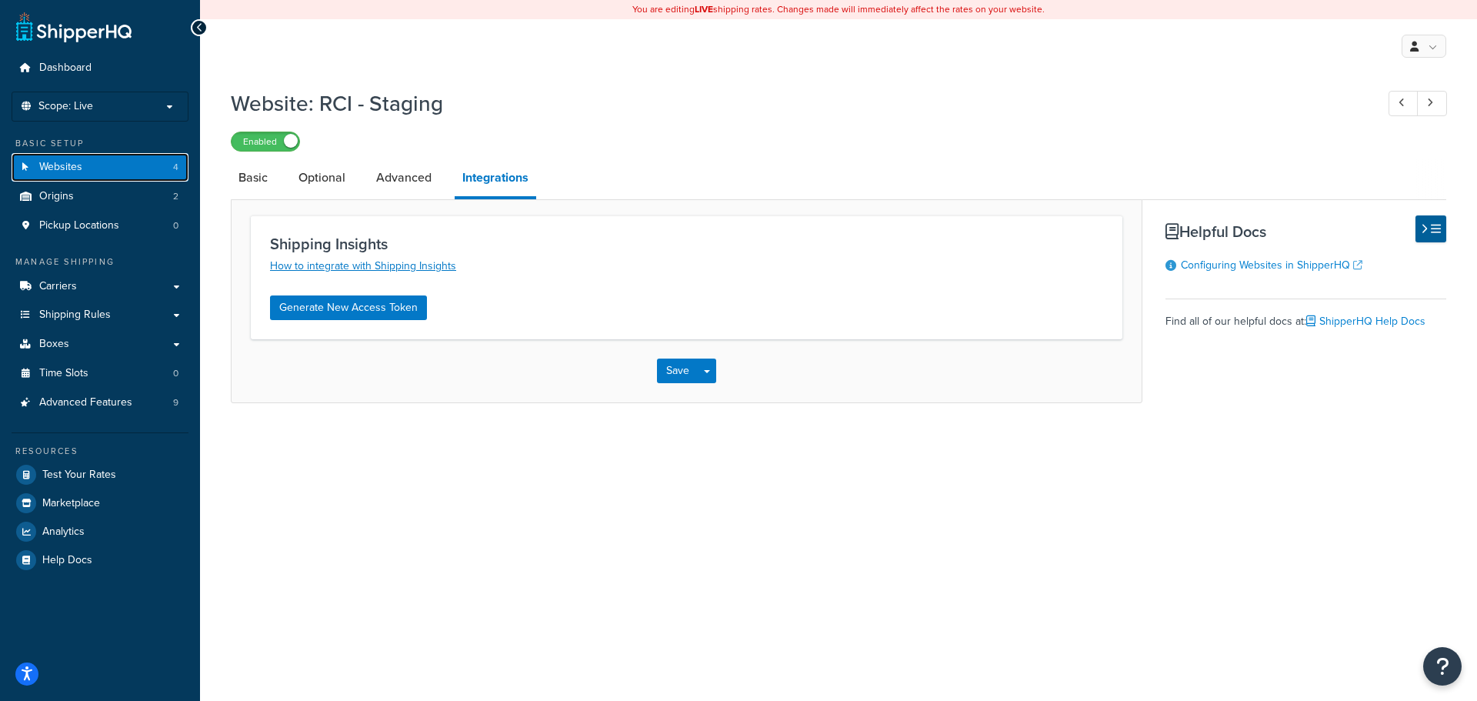
click at [147, 174] on link "Websites 4" at bounding box center [100, 167] width 177 height 28
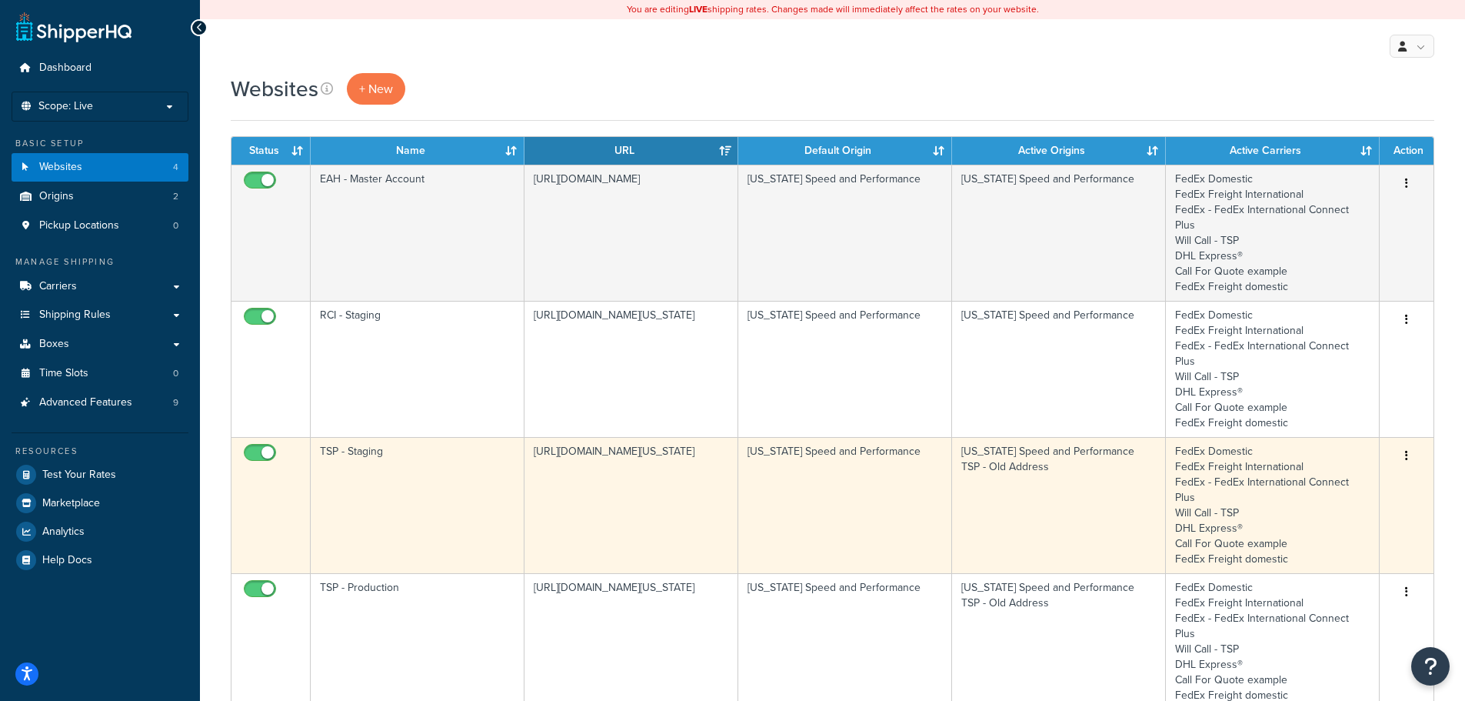
click at [385, 437] on td "TSP - Staging" at bounding box center [418, 505] width 214 height 136
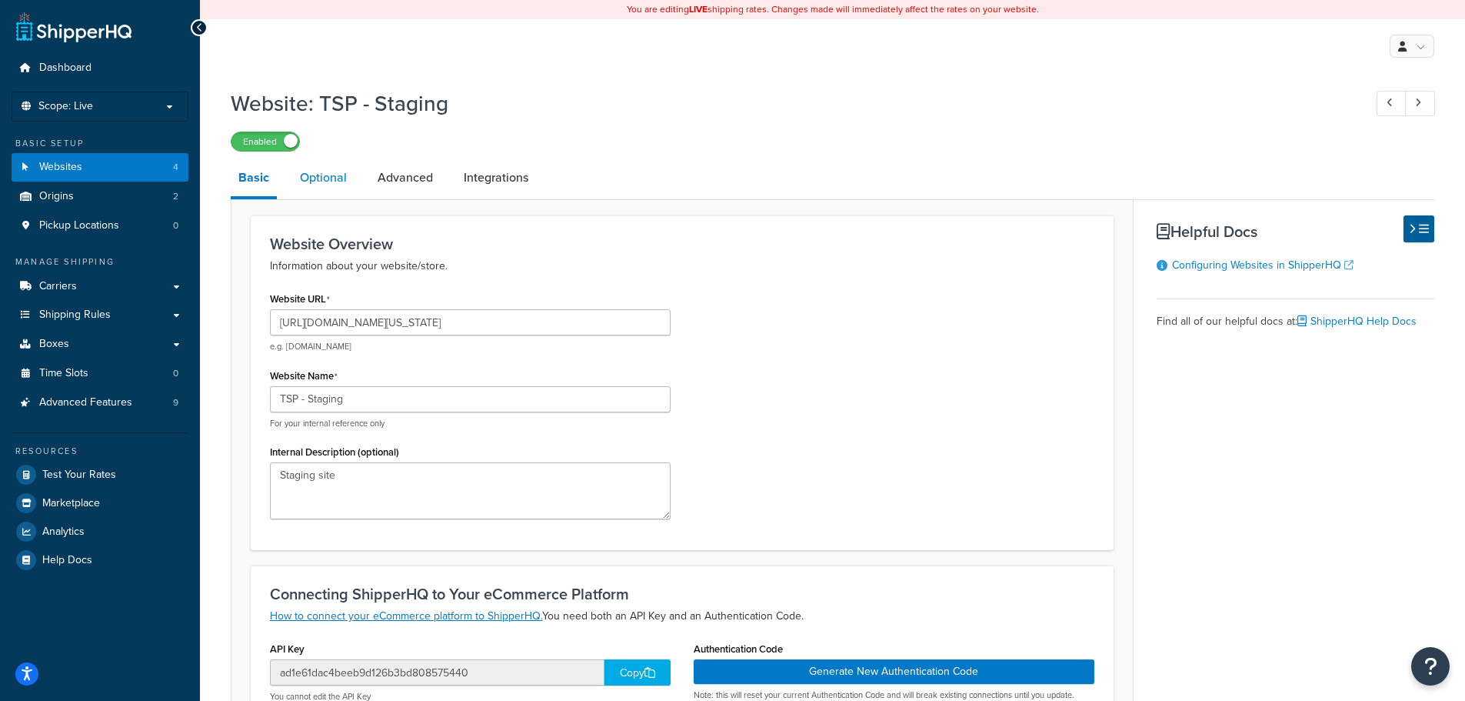
click at [315, 172] on link "Optional" at bounding box center [323, 177] width 62 height 37
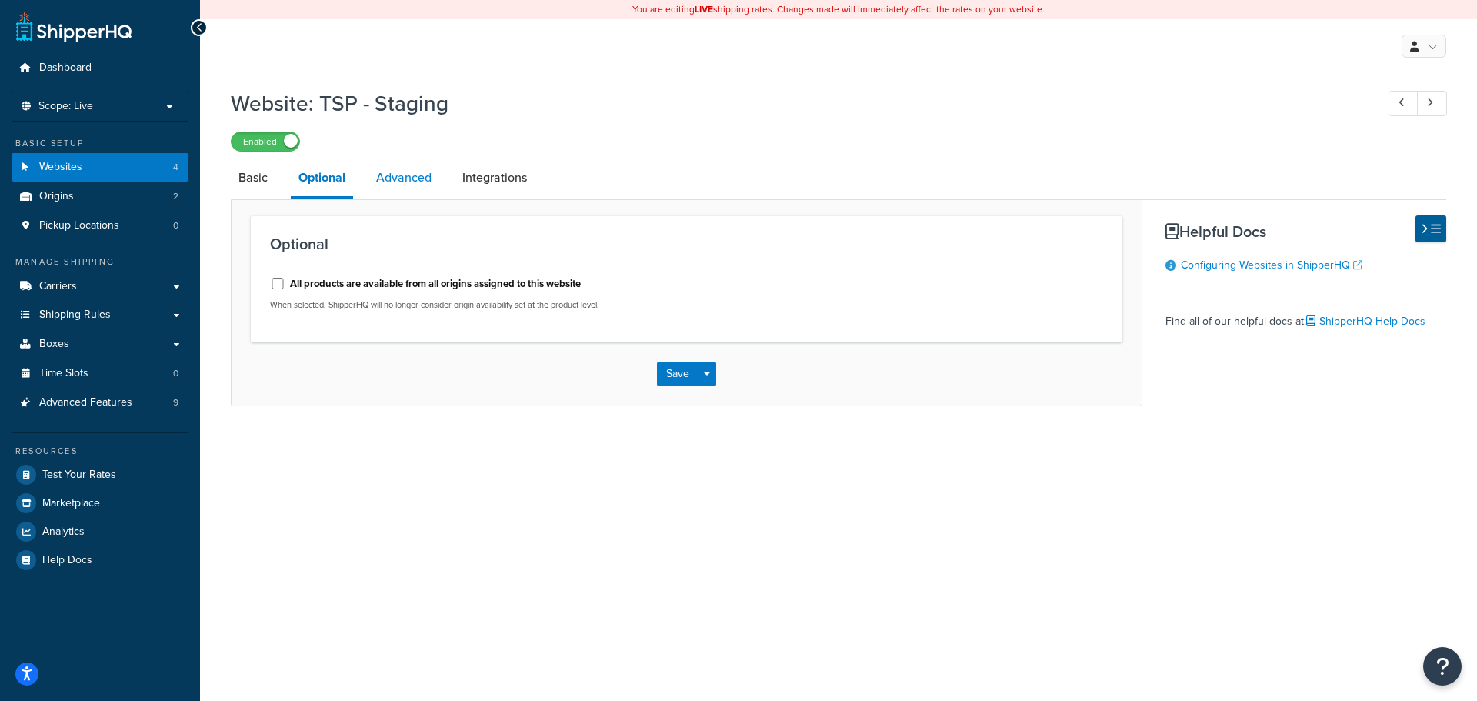
click at [405, 178] on link "Advanced" at bounding box center [403, 177] width 71 height 37
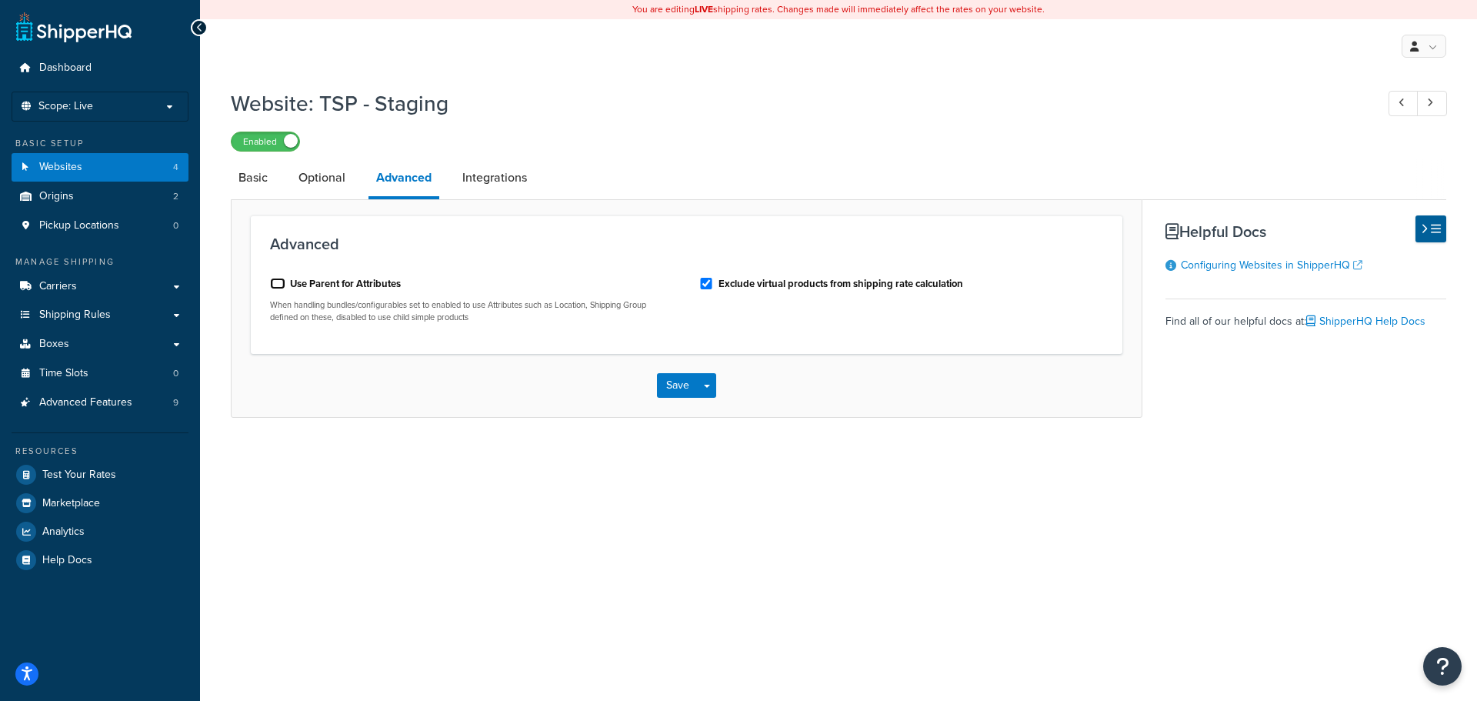
drag, startPoint x: 281, startPoint y: 282, endPoint x: 324, endPoint y: 284, distance: 43.1
click at [281, 282] on input "Use Parent for Attributes" at bounding box center [277, 284] width 15 height 12
checkbox input "true"
click at [525, 182] on link "Integrations" at bounding box center [495, 177] width 80 height 37
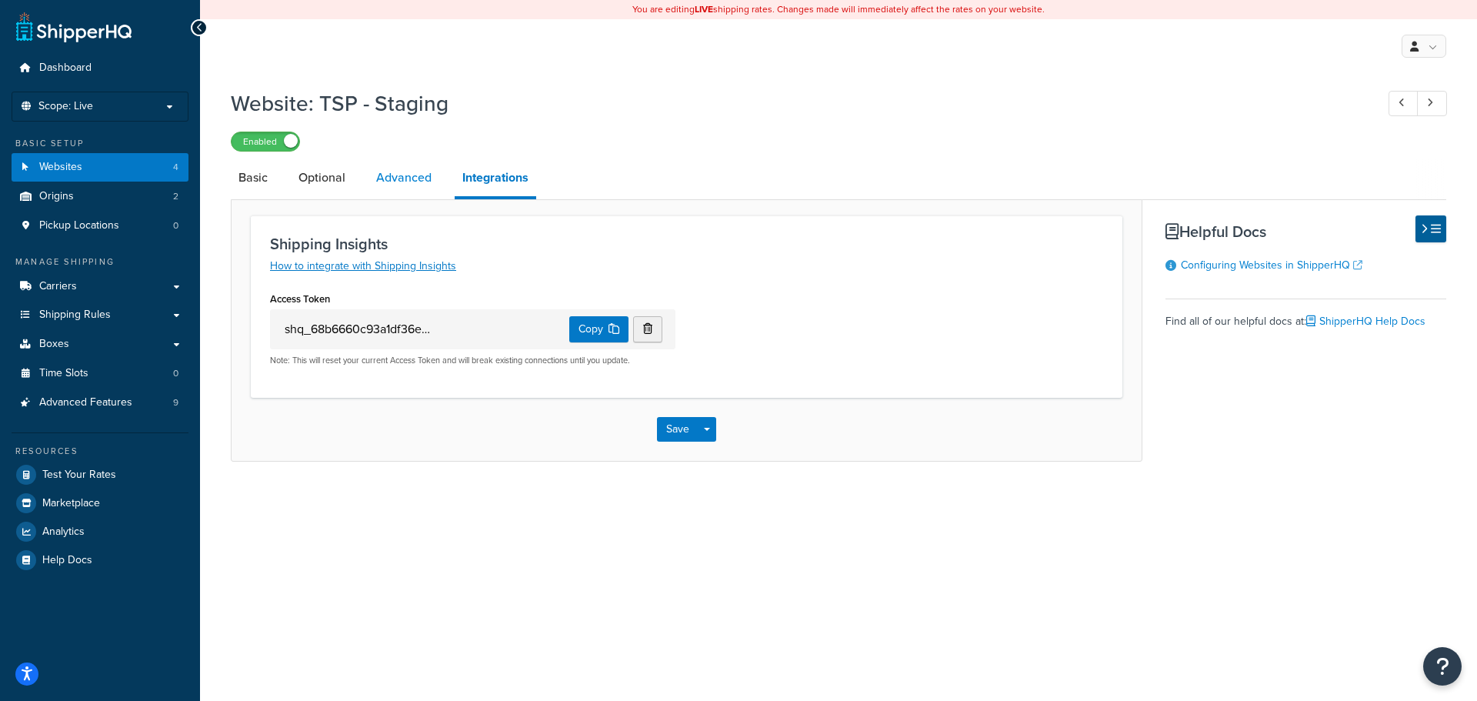
click at [424, 178] on link "Advanced" at bounding box center [403, 177] width 71 height 37
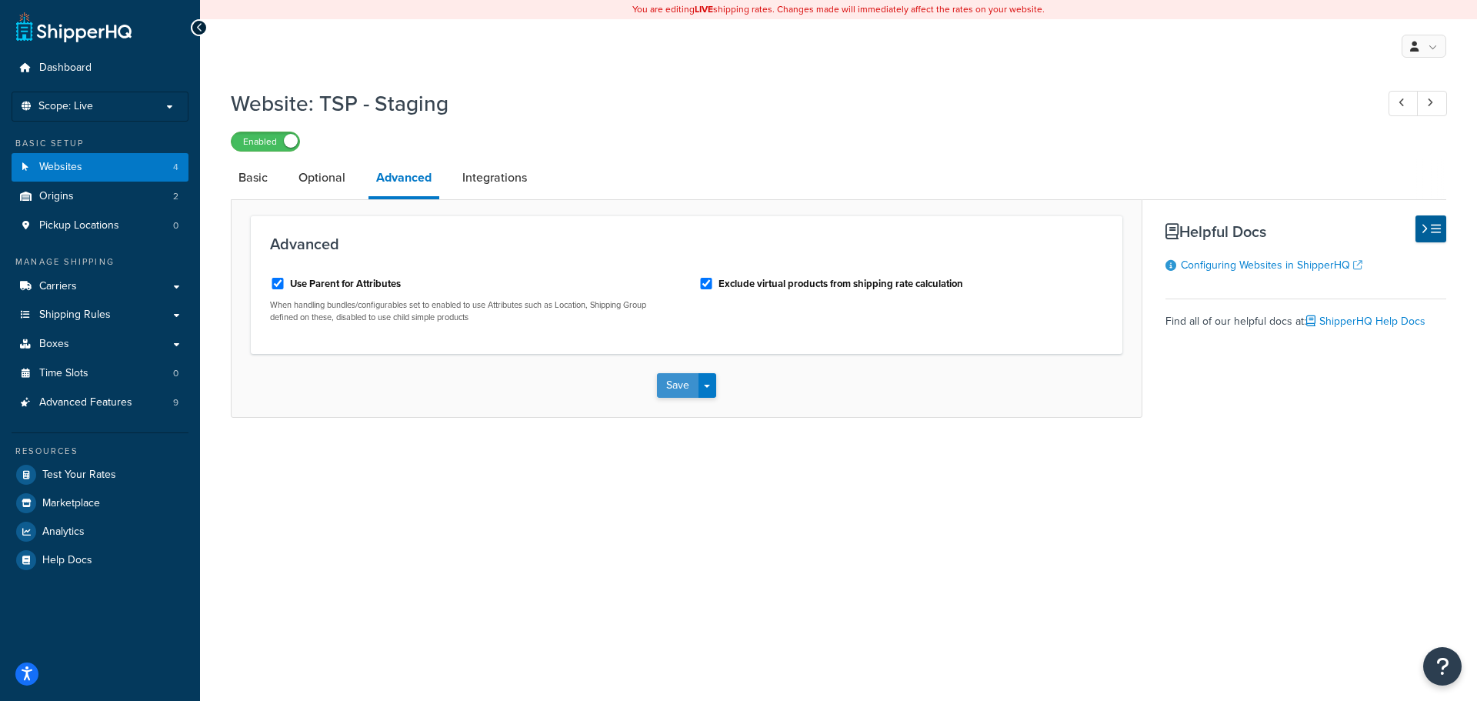
click at [673, 387] on button "Save" at bounding box center [678, 385] width 42 height 25
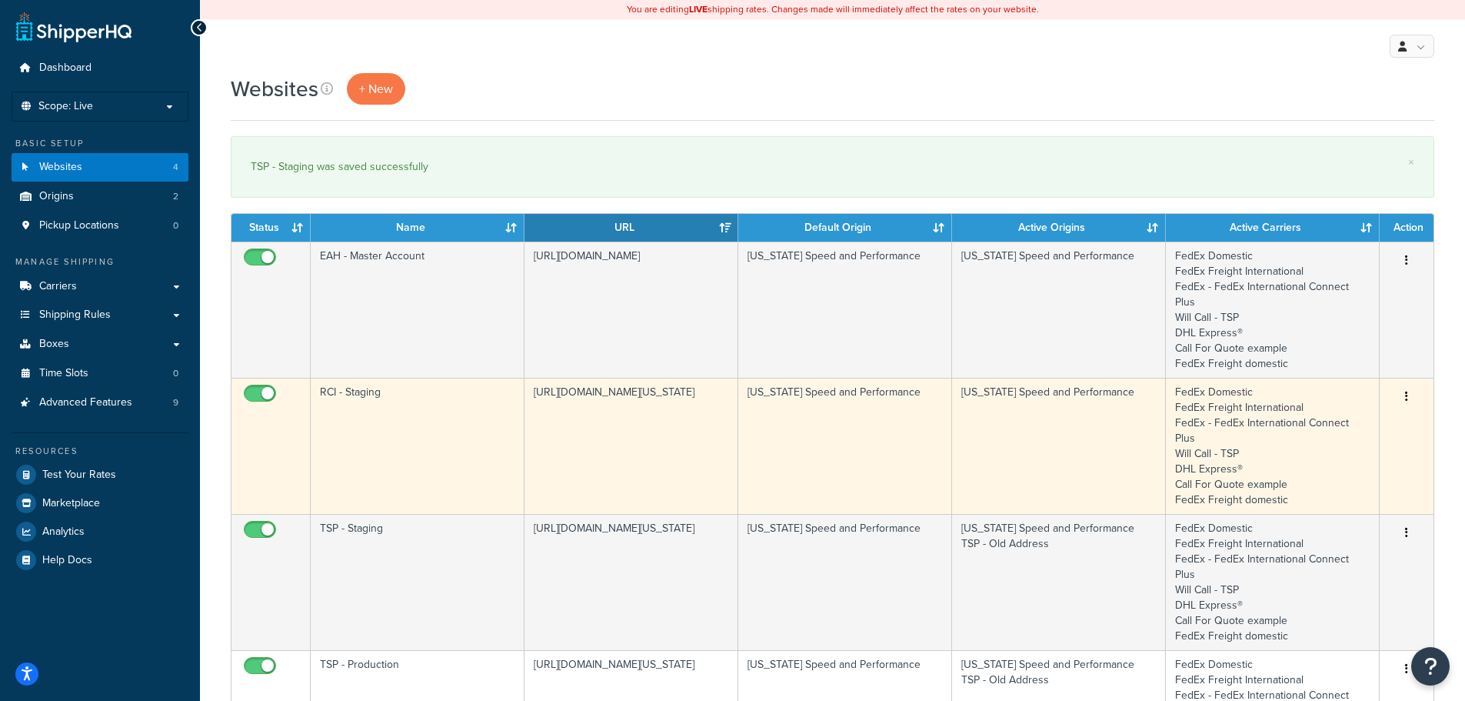
scroll to position [231, 0]
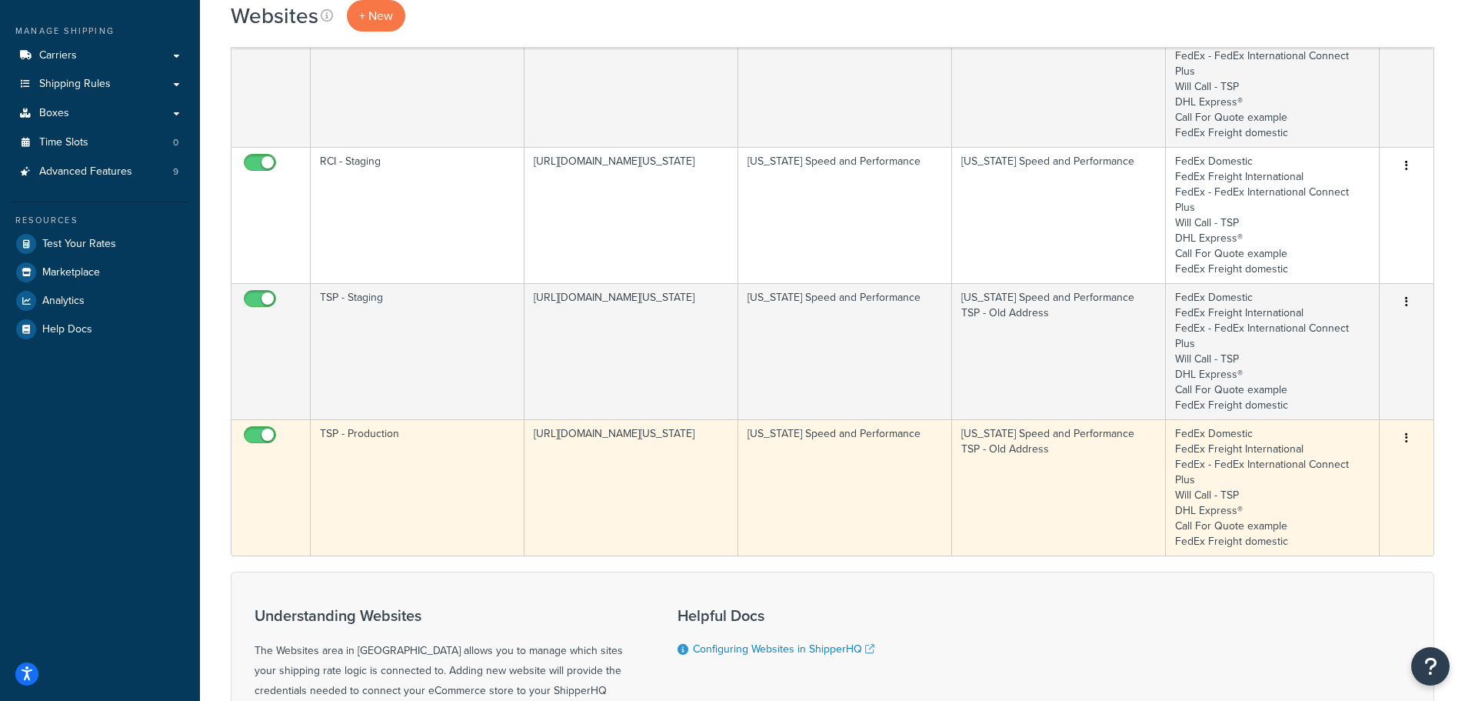
click at [442, 419] on td "TSP - Production" at bounding box center [418, 487] width 214 height 136
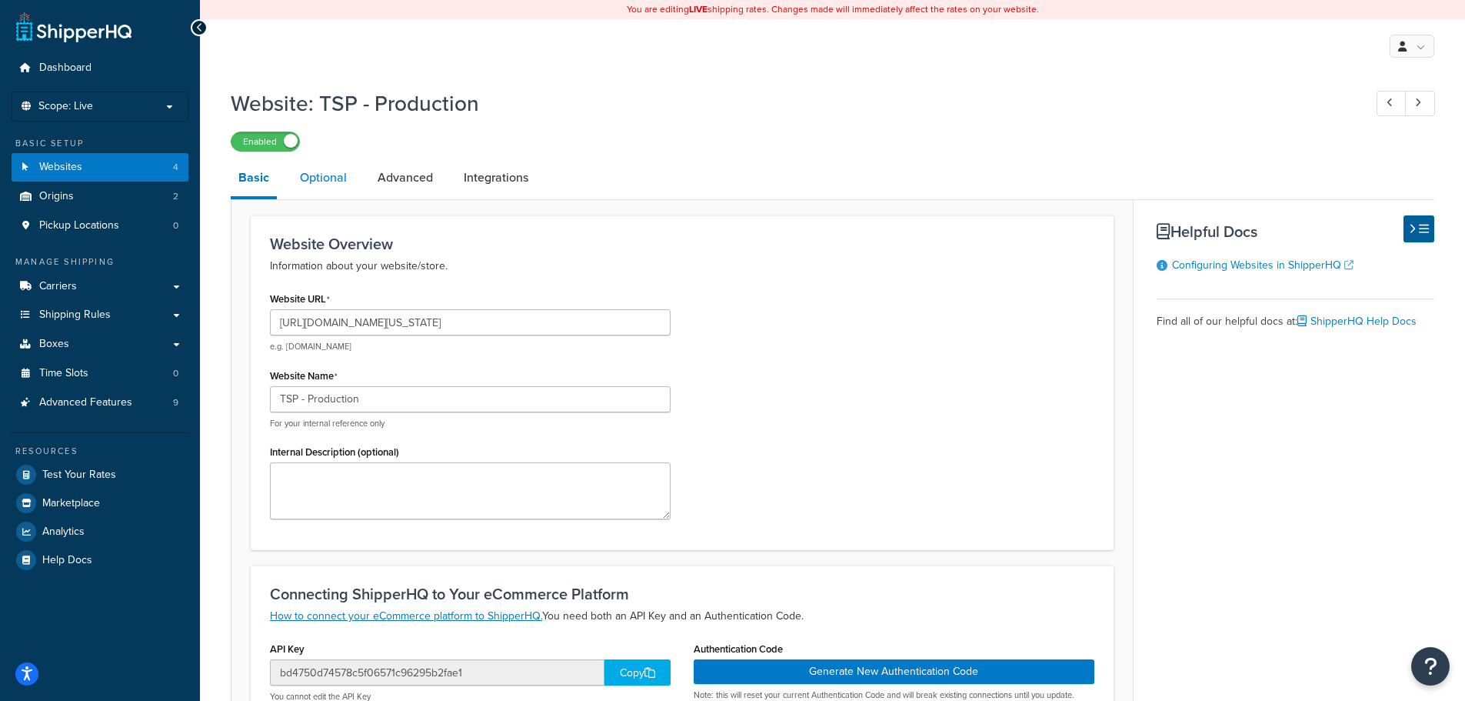
click at [329, 175] on link "Optional" at bounding box center [323, 177] width 62 height 37
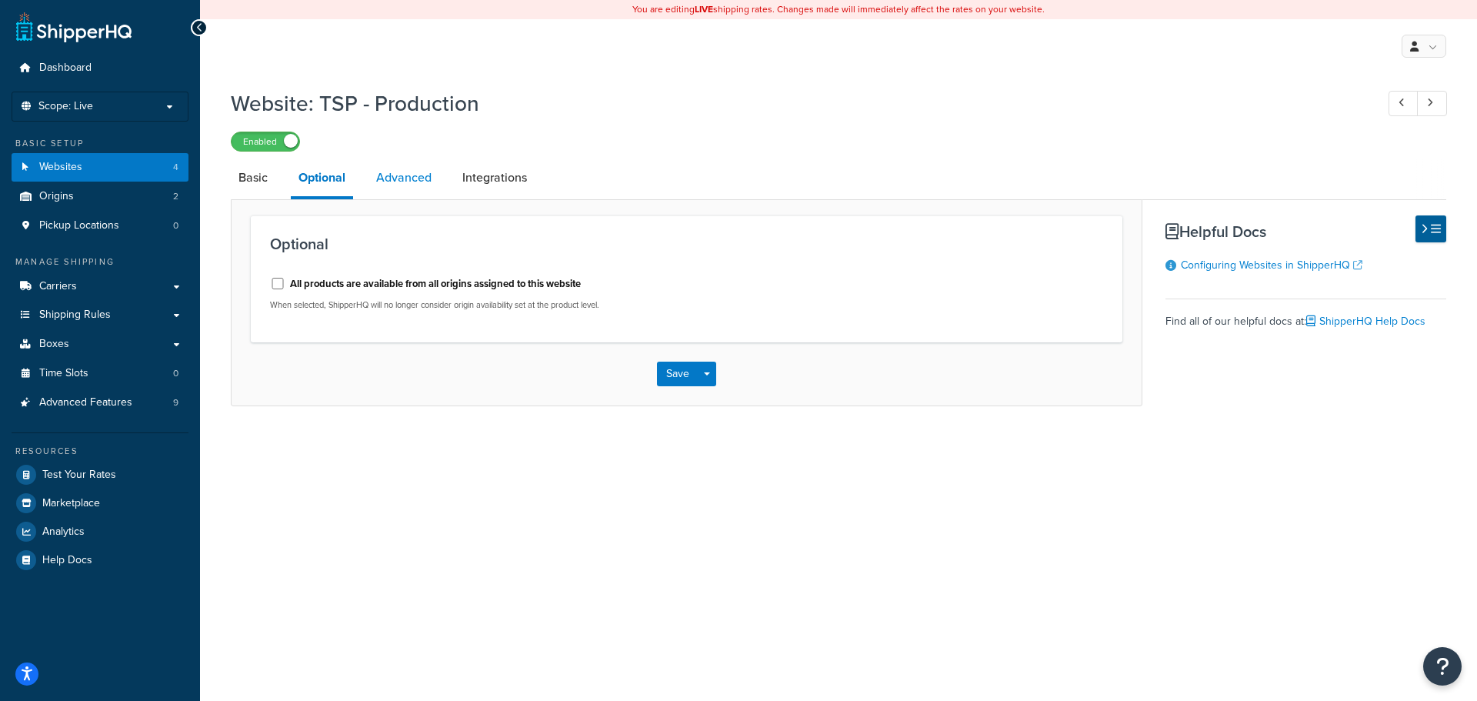
click at [382, 175] on link "Advanced" at bounding box center [403, 177] width 71 height 37
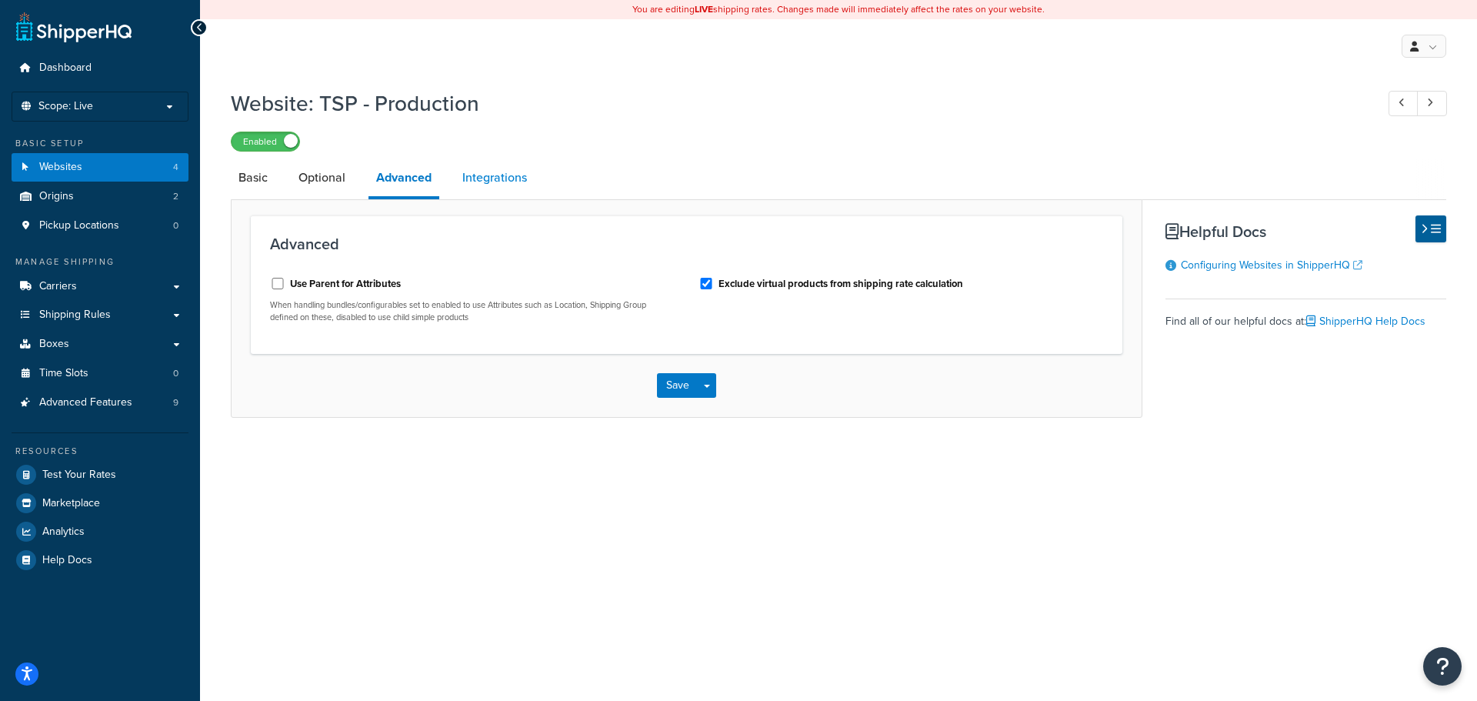
click at [513, 174] on link "Integrations" at bounding box center [495, 177] width 80 height 37
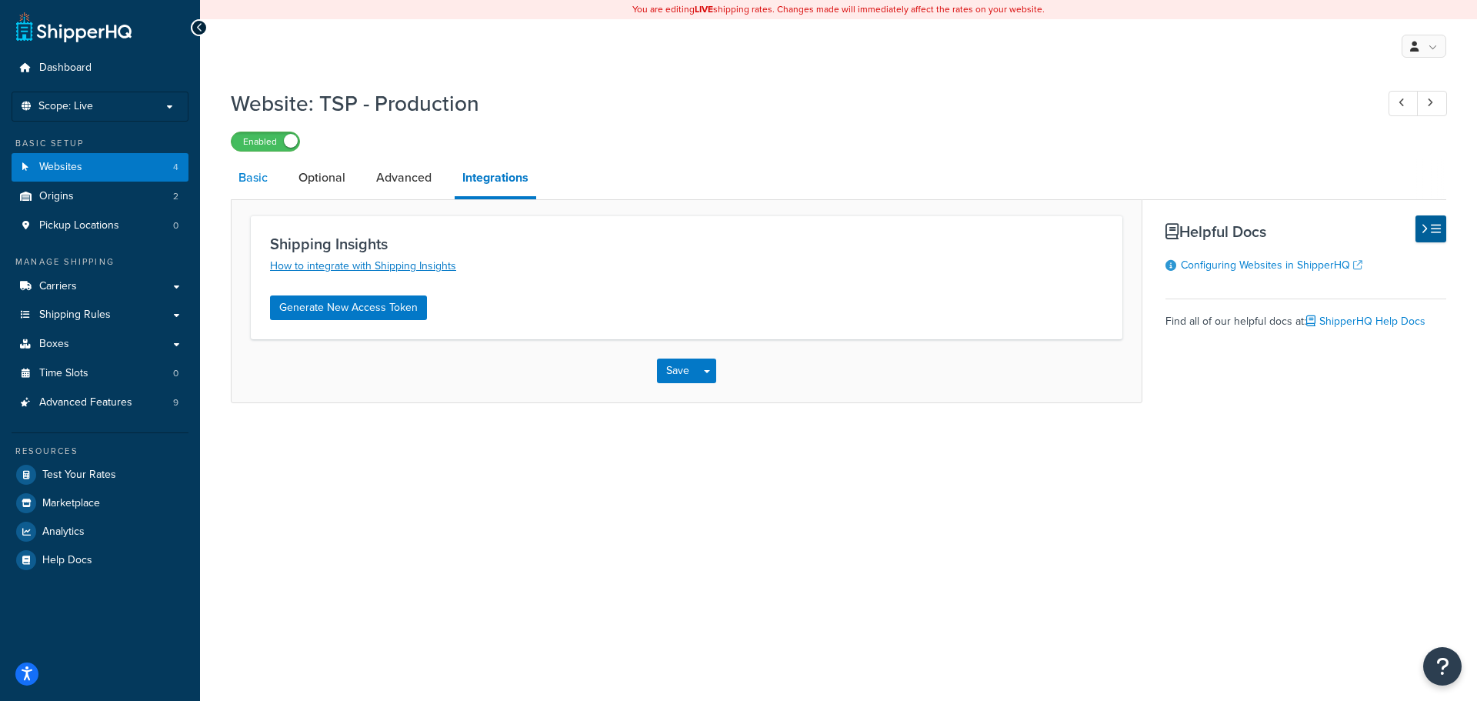
click at [245, 173] on link "Basic" at bounding box center [253, 177] width 45 height 37
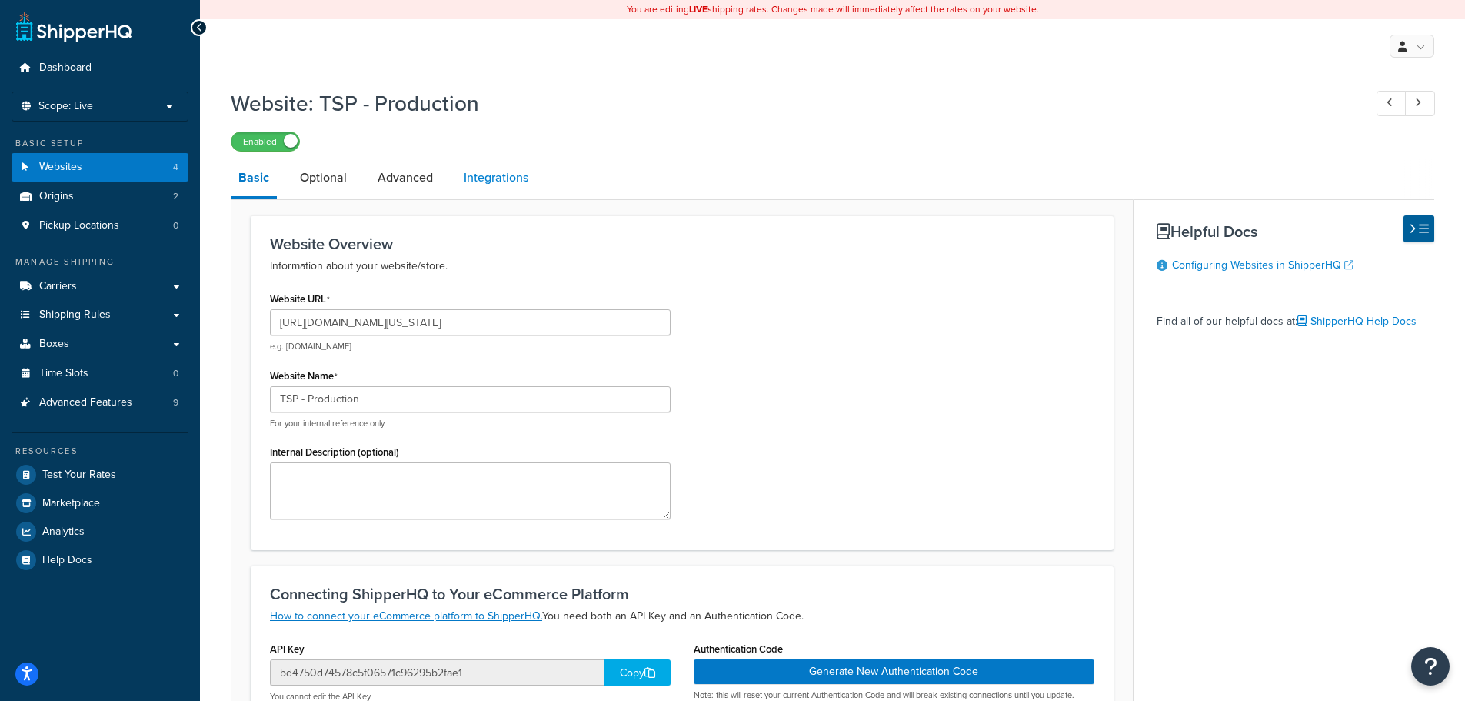
click at [511, 188] on link "Integrations" at bounding box center [496, 177] width 80 height 37
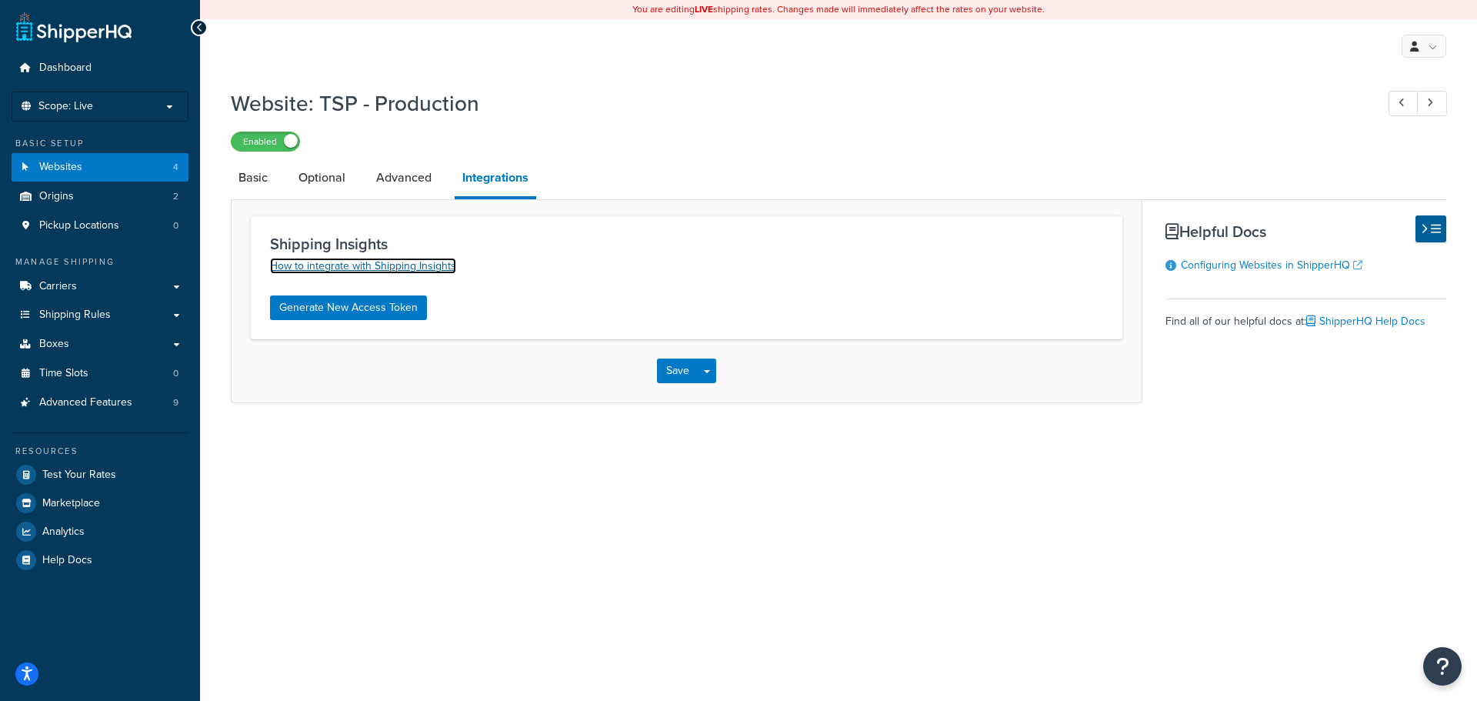
click at [425, 268] on link "How to integrate with Shipping Insights" at bounding box center [363, 266] width 186 height 16
click at [102, 170] on link "Websites 4" at bounding box center [100, 167] width 177 height 28
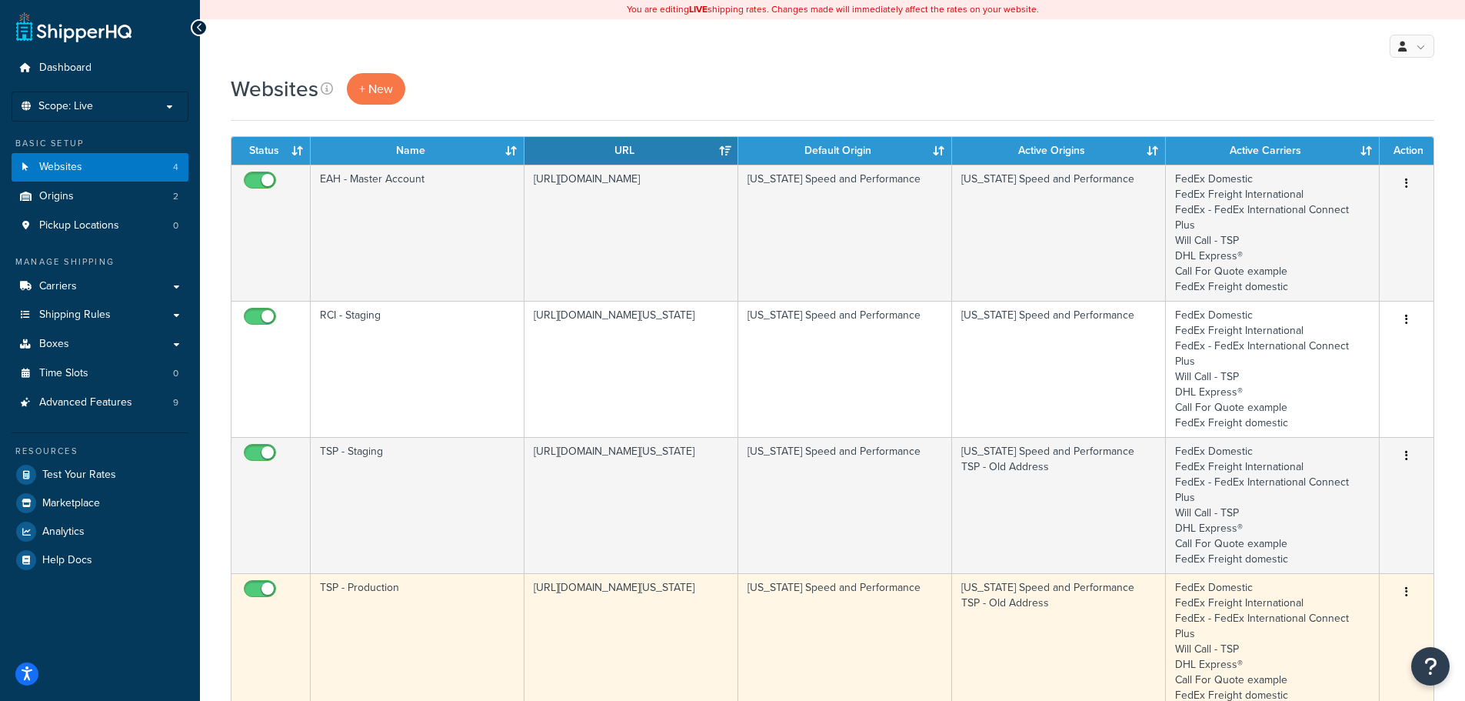
click at [400, 573] on td "TSP - Production" at bounding box center [418, 641] width 214 height 136
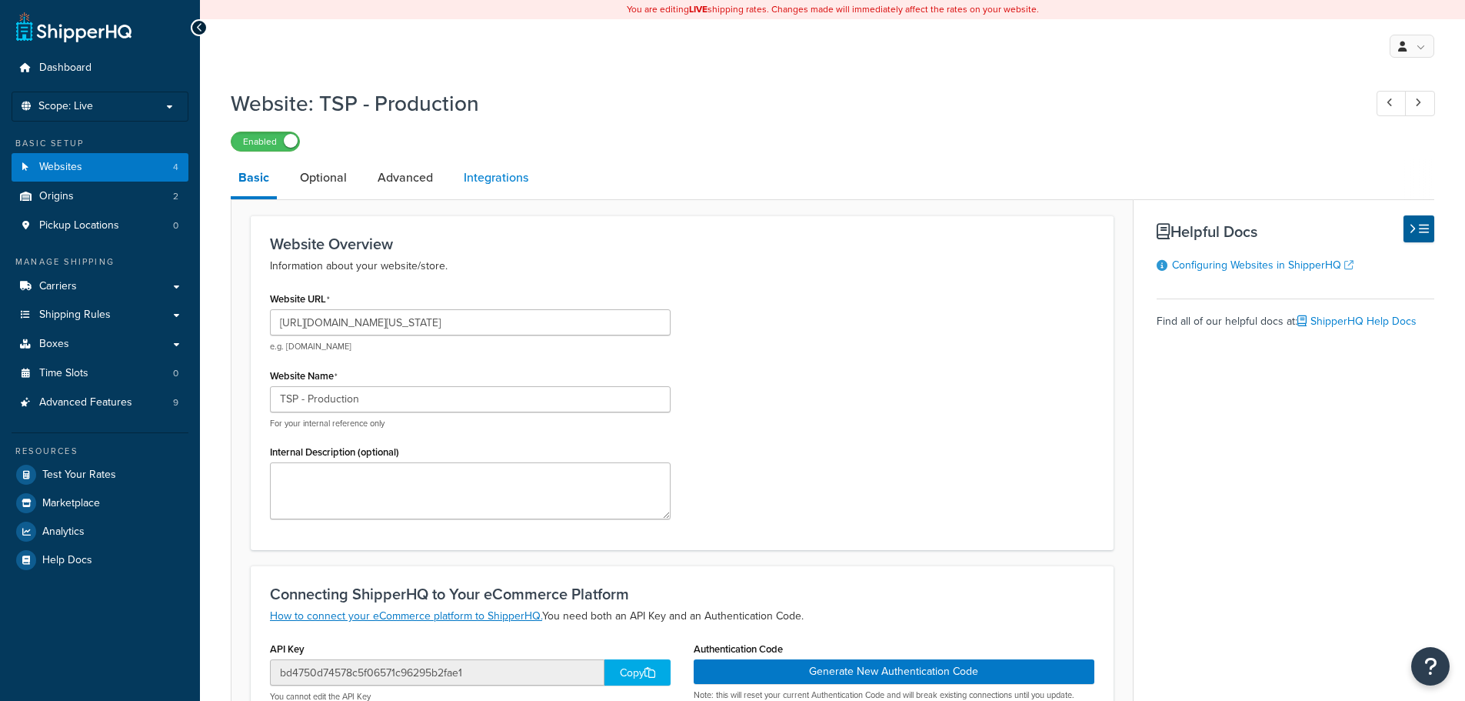
click at [518, 177] on link "Integrations" at bounding box center [496, 177] width 80 height 37
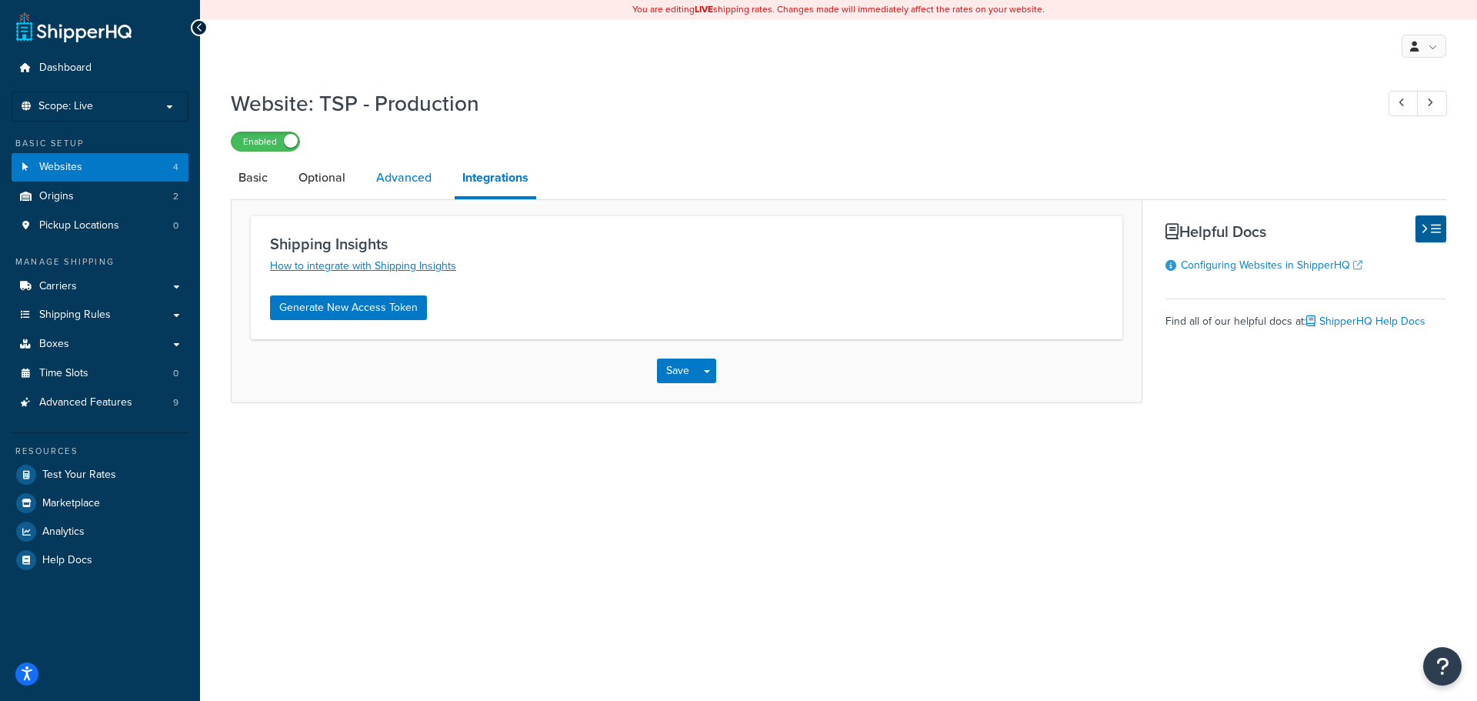
click at [392, 178] on link "Advanced" at bounding box center [403, 177] width 71 height 37
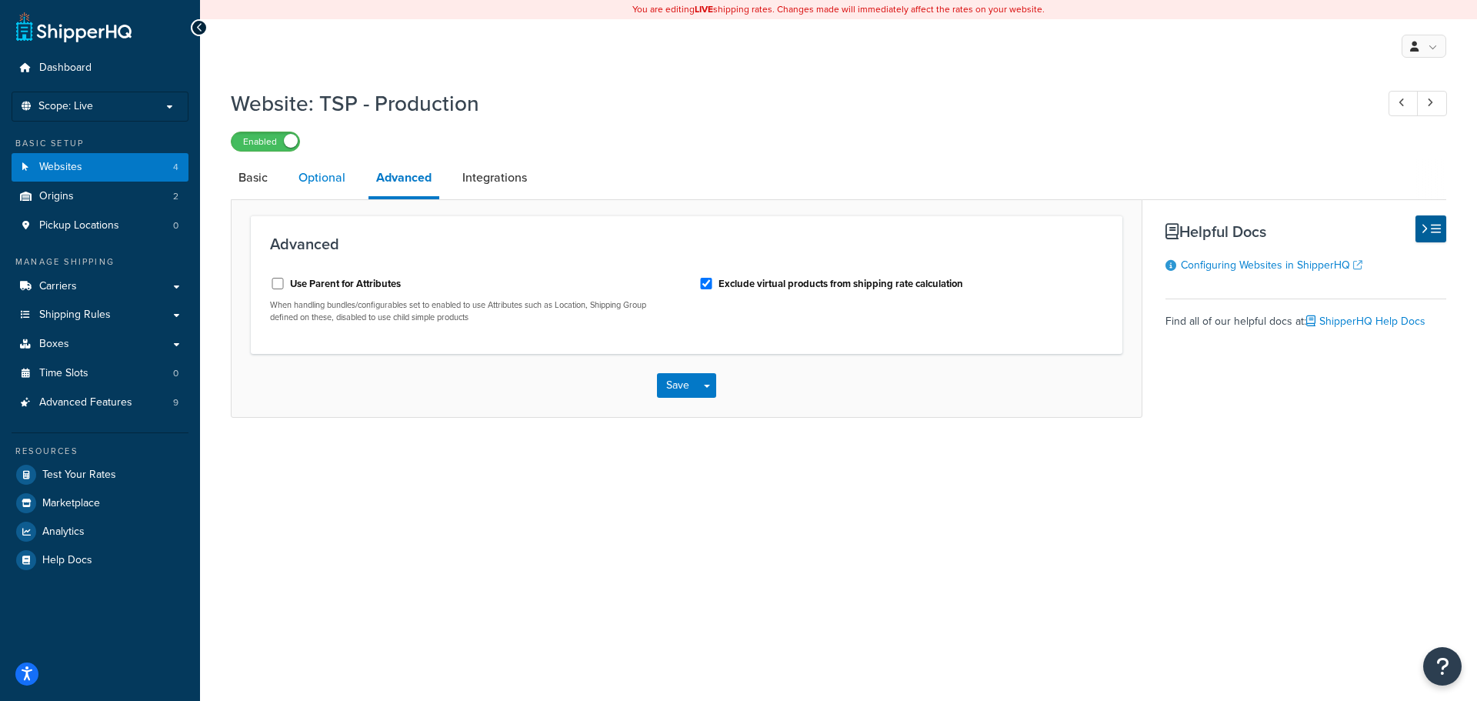
click at [311, 176] on link "Optional" at bounding box center [322, 177] width 62 height 37
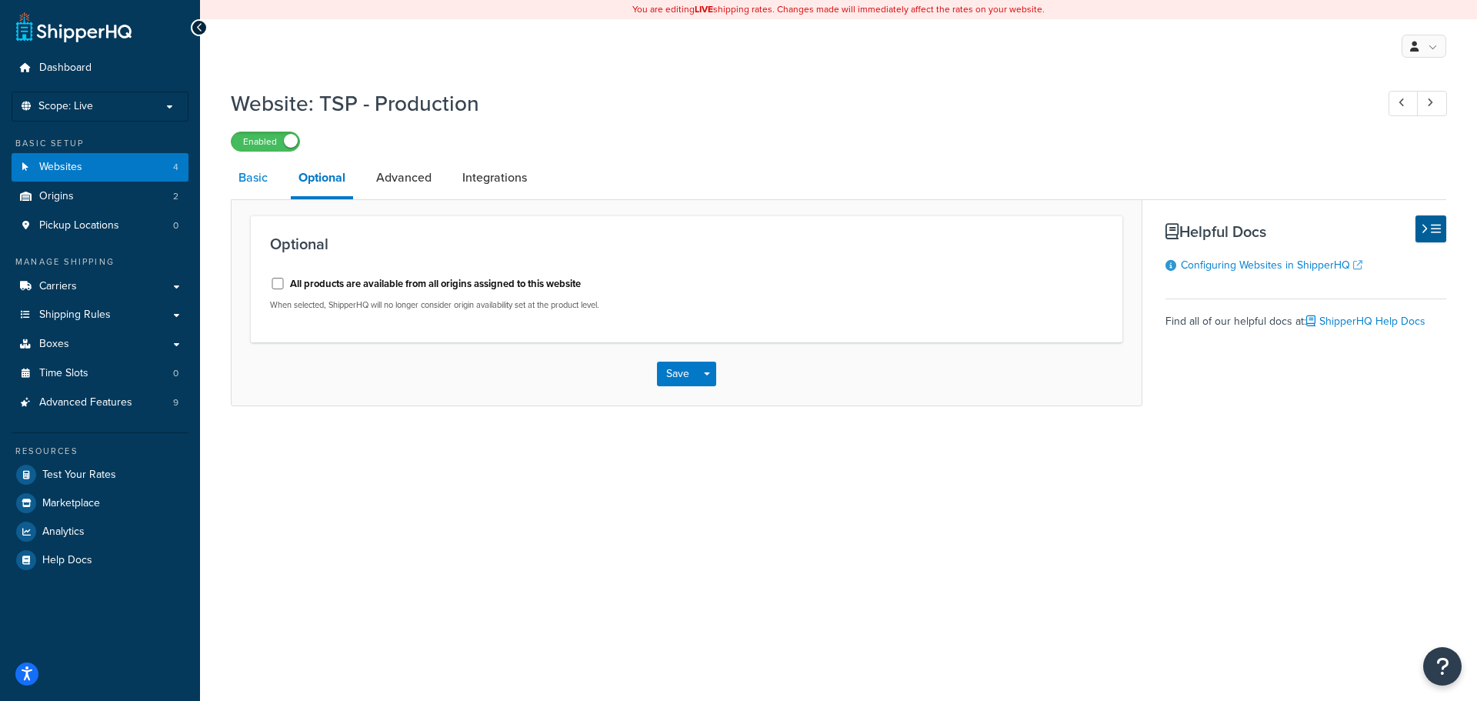
click at [254, 177] on link "Basic" at bounding box center [253, 177] width 45 height 37
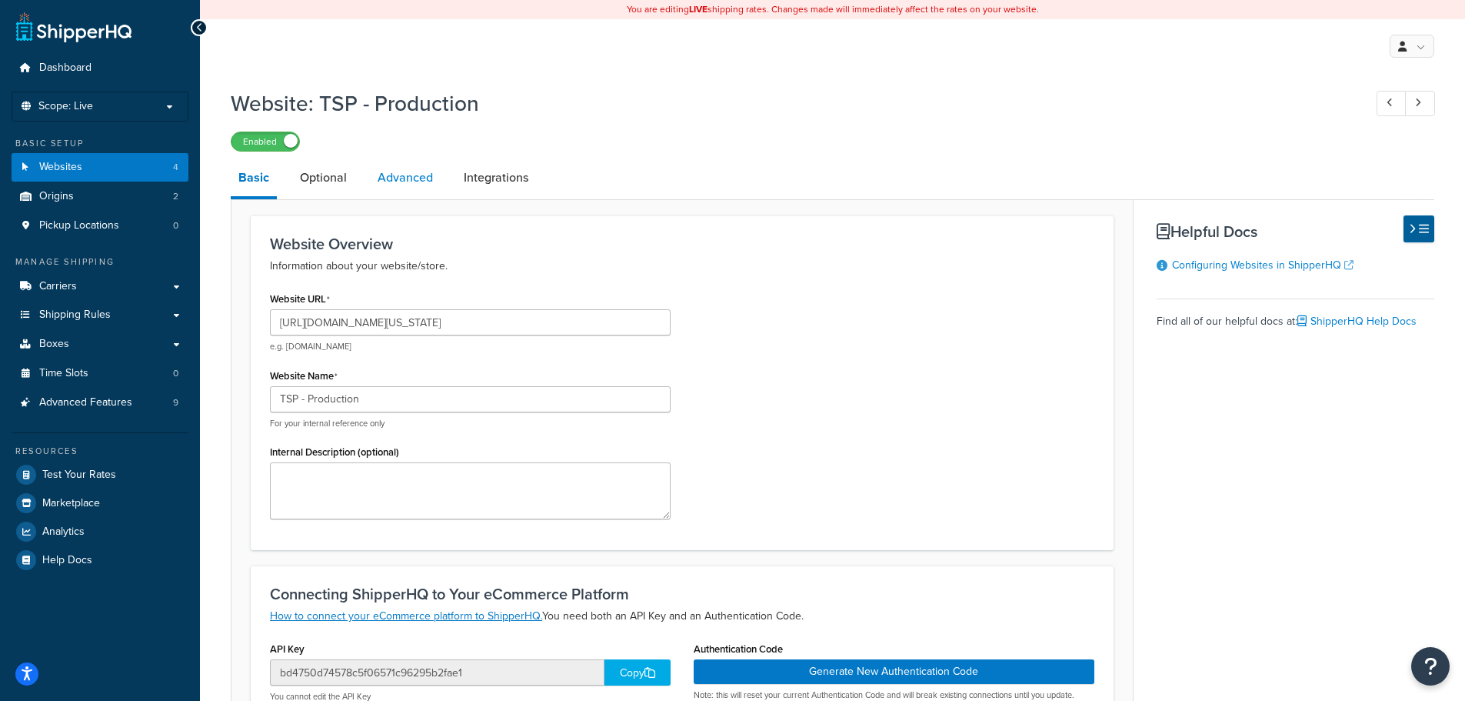
click at [391, 176] on link "Advanced" at bounding box center [405, 177] width 71 height 37
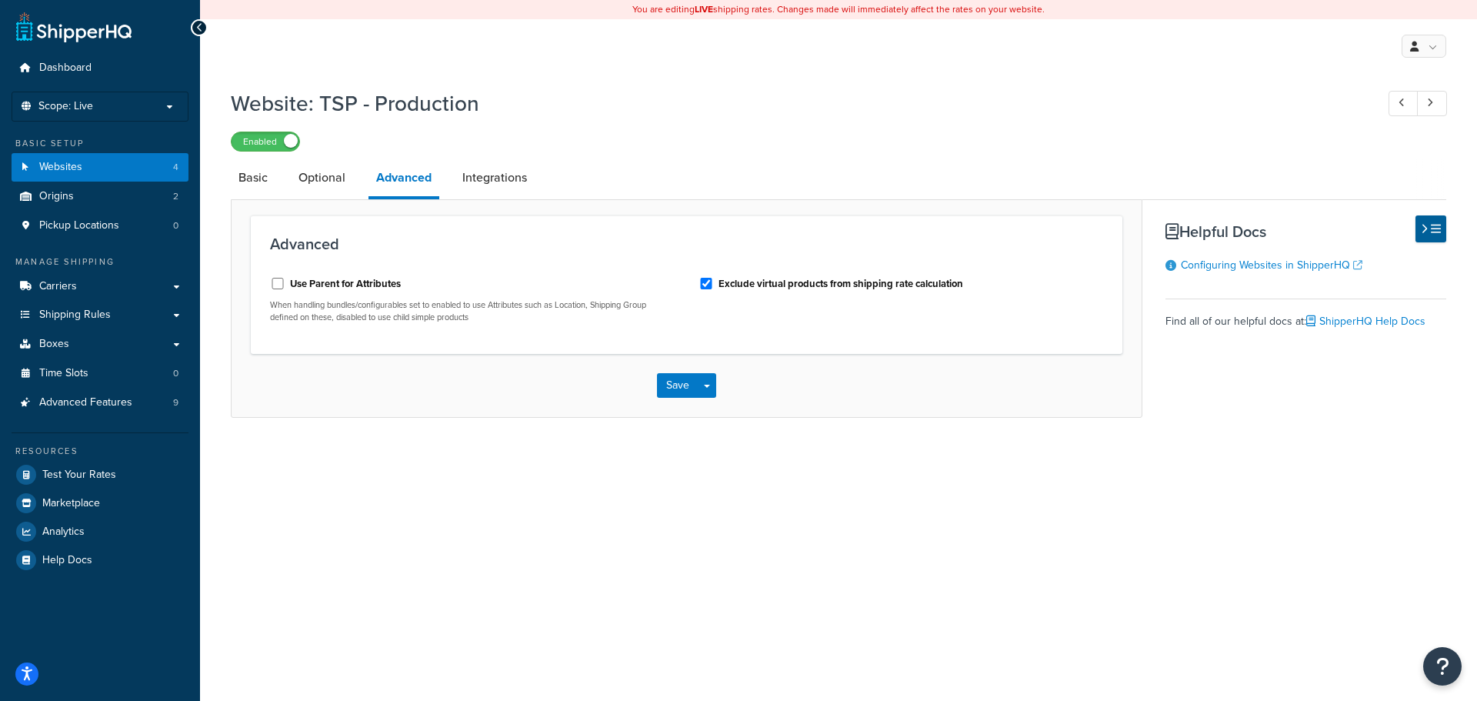
click at [325, 284] on label "Use Parent for Attributes" at bounding box center [345, 284] width 111 height 14
click at [285, 284] on input "Use Parent for Attributes" at bounding box center [277, 284] width 15 height 12
click at [302, 285] on label "Use Parent for Attributes" at bounding box center [345, 284] width 111 height 14
click at [285, 285] on input "Use Parent for Attributes" at bounding box center [277, 284] width 15 height 12
click at [324, 281] on label "Use Parent for Attributes" at bounding box center [345, 284] width 111 height 14
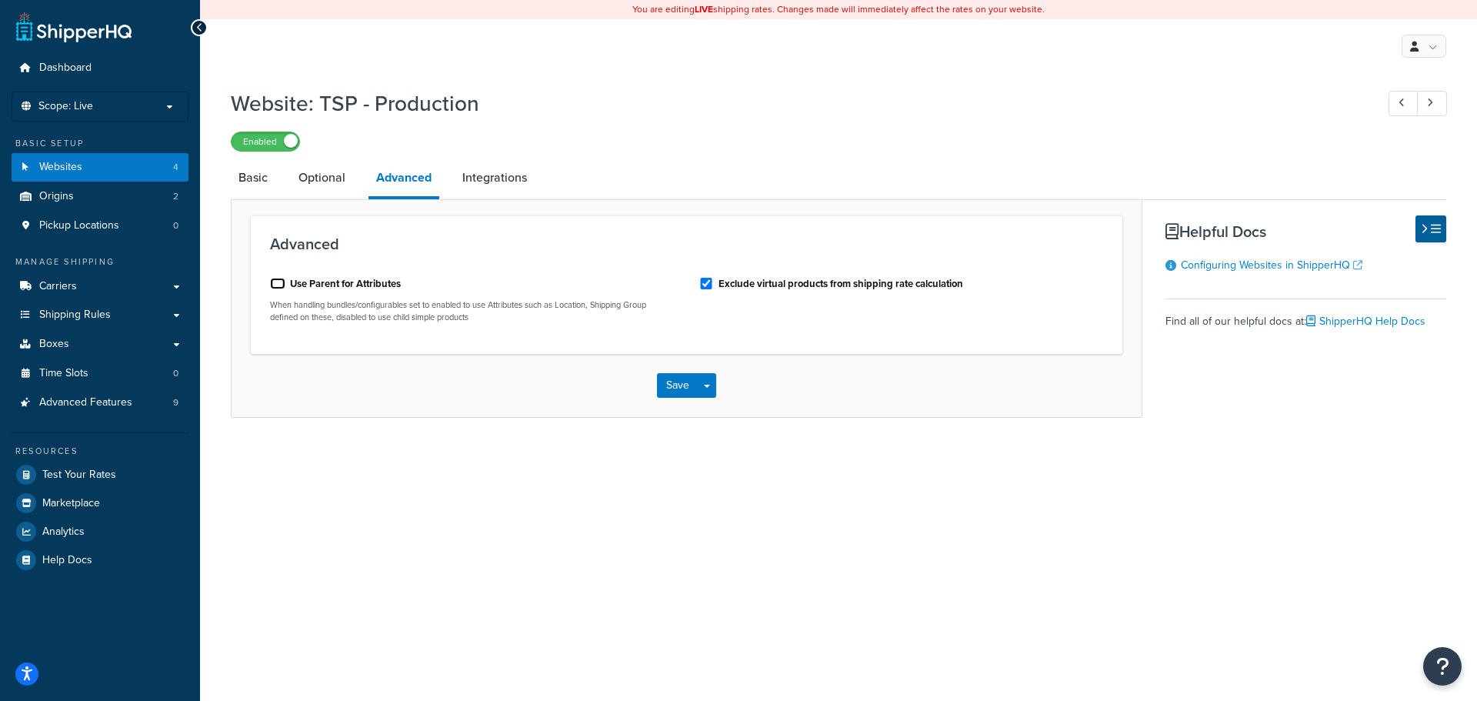
click at [285, 281] on input "Use Parent for Attributes" at bounding box center [277, 284] width 15 height 12
checkbox input "true"
click at [660, 386] on button "Save" at bounding box center [678, 385] width 42 height 25
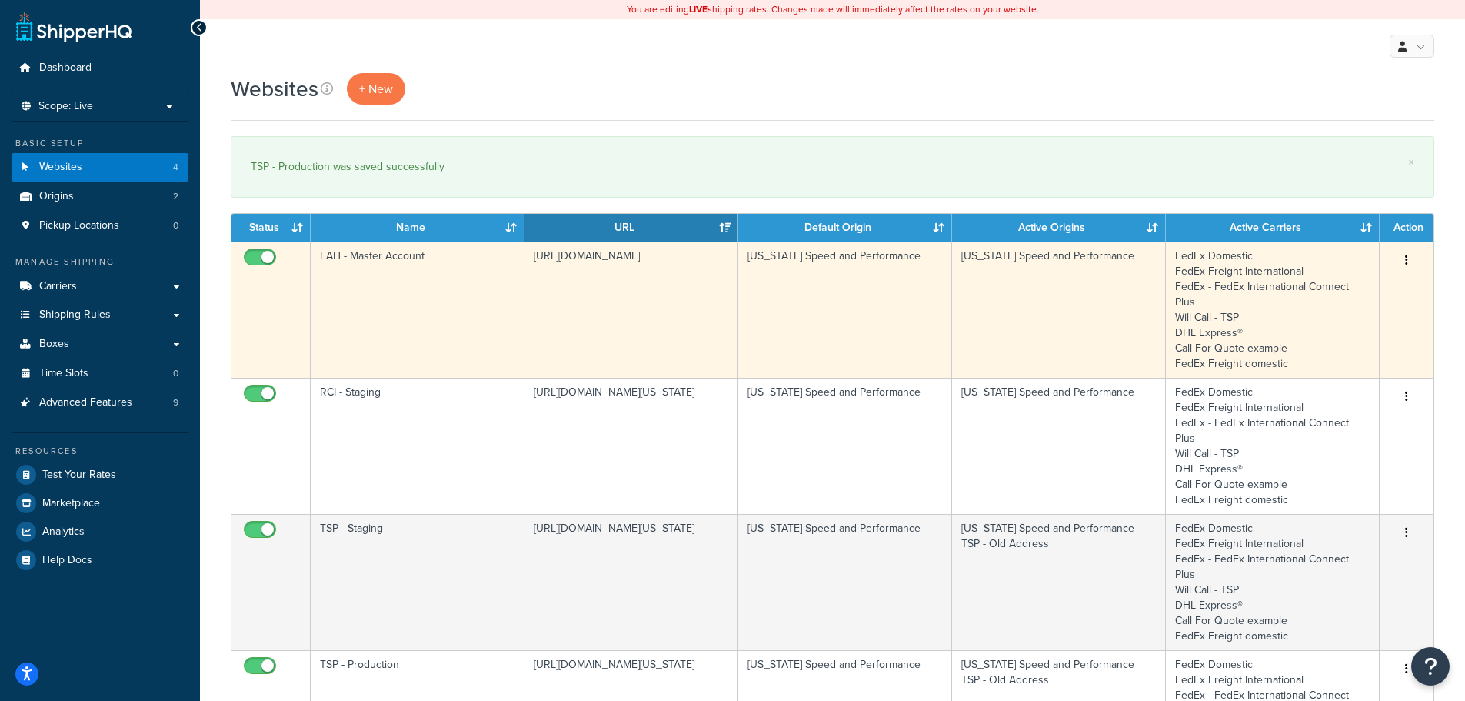
click at [408, 311] on td "EAH - Master Account" at bounding box center [418, 310] width 214 height 136
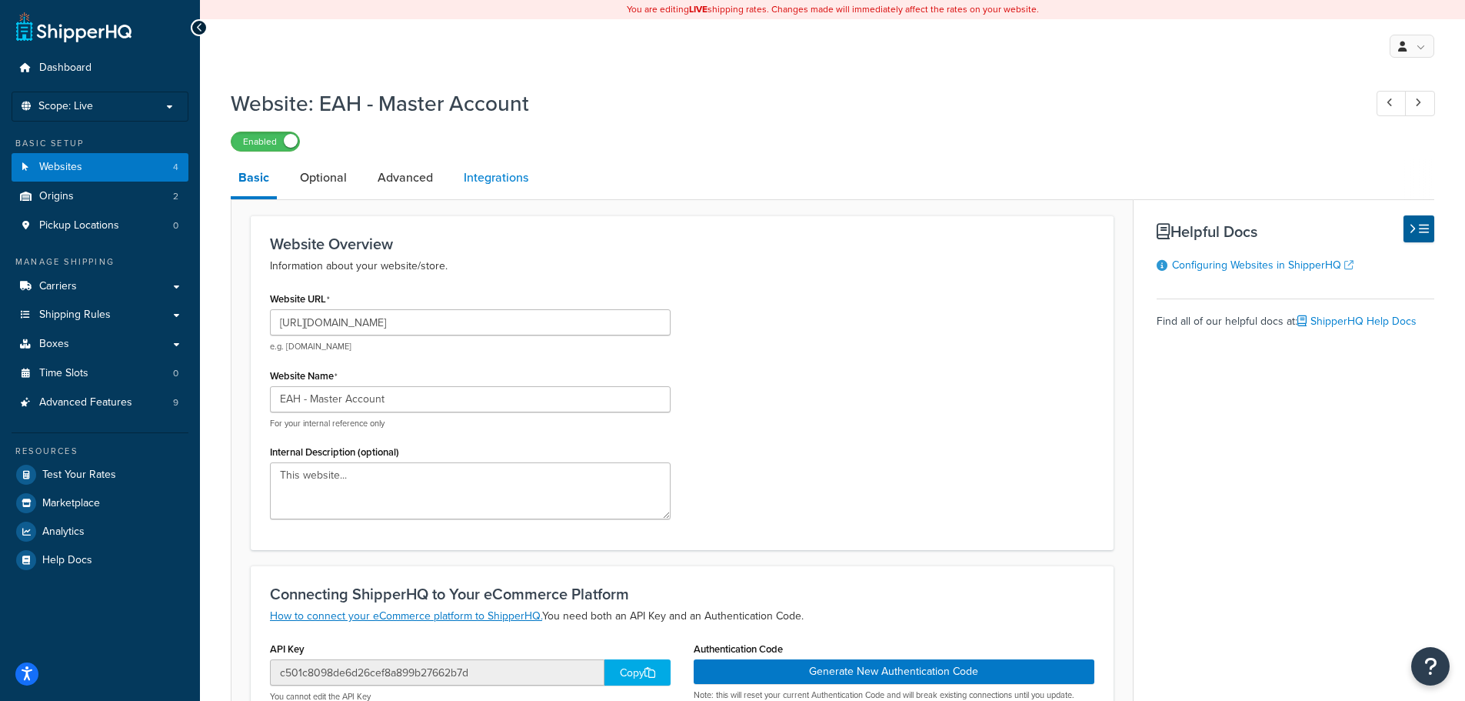
click at [497, 178] on link "Integrations" at bounding box center [496, 177] width 80 height 37
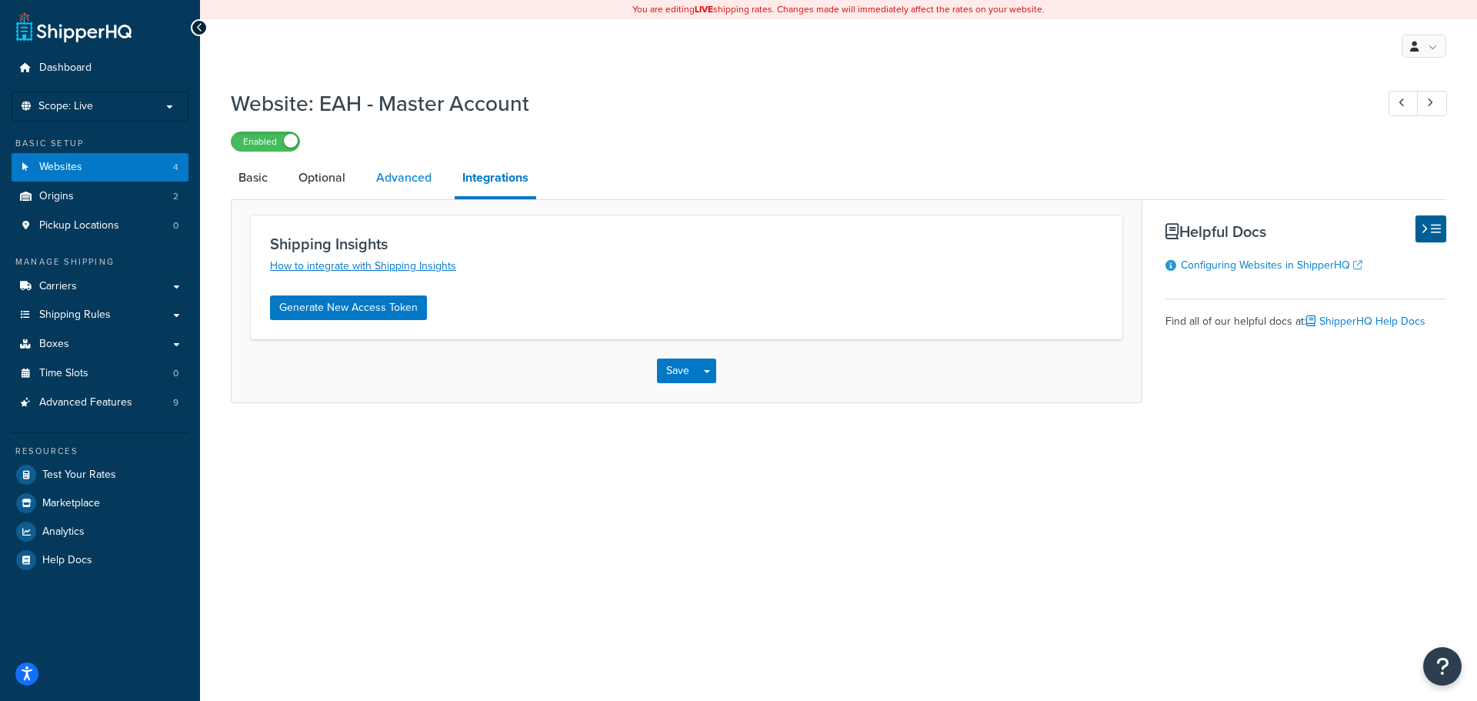
click at [422, 178] on link "Advanced" at bounding box center [403, 177] width 71 height 37
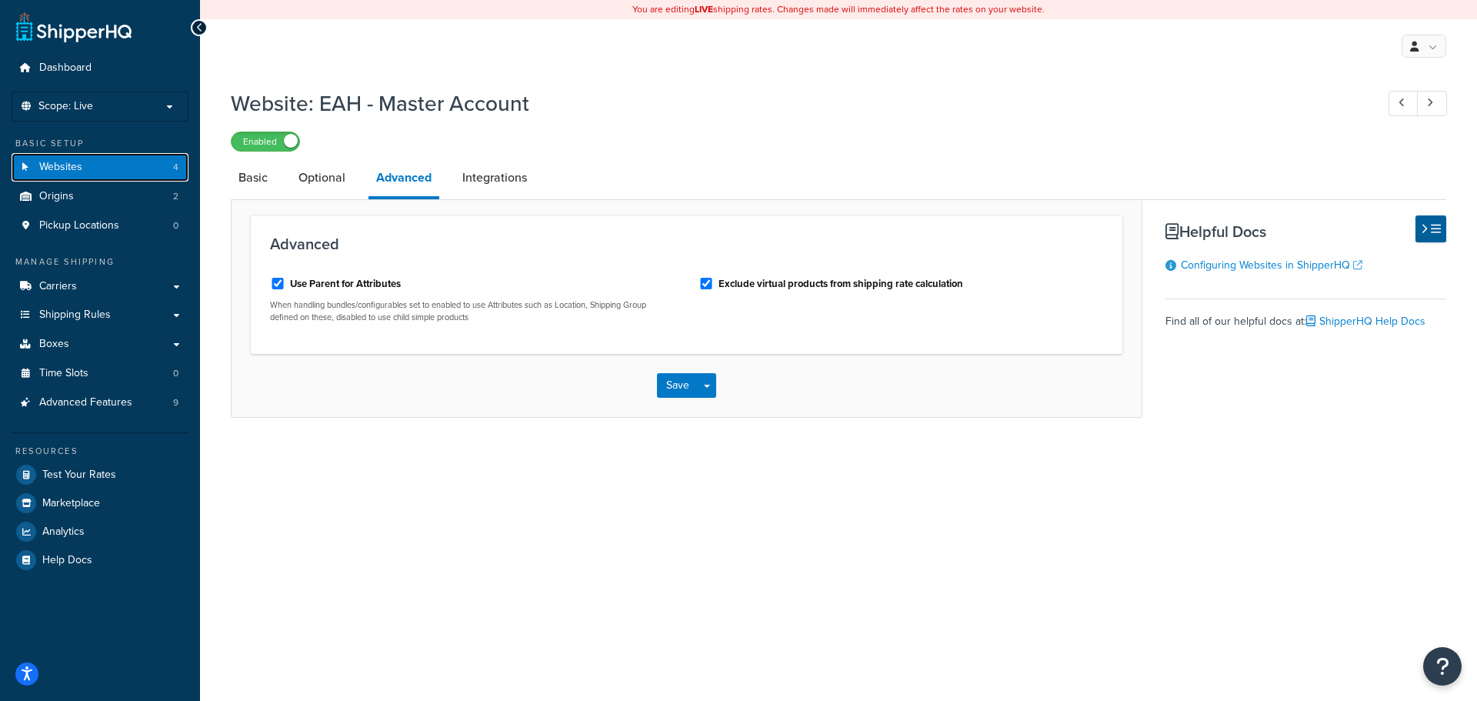
click at [72, 162] on span "Websites" at bounding box center [60, 167] width 43 height 13
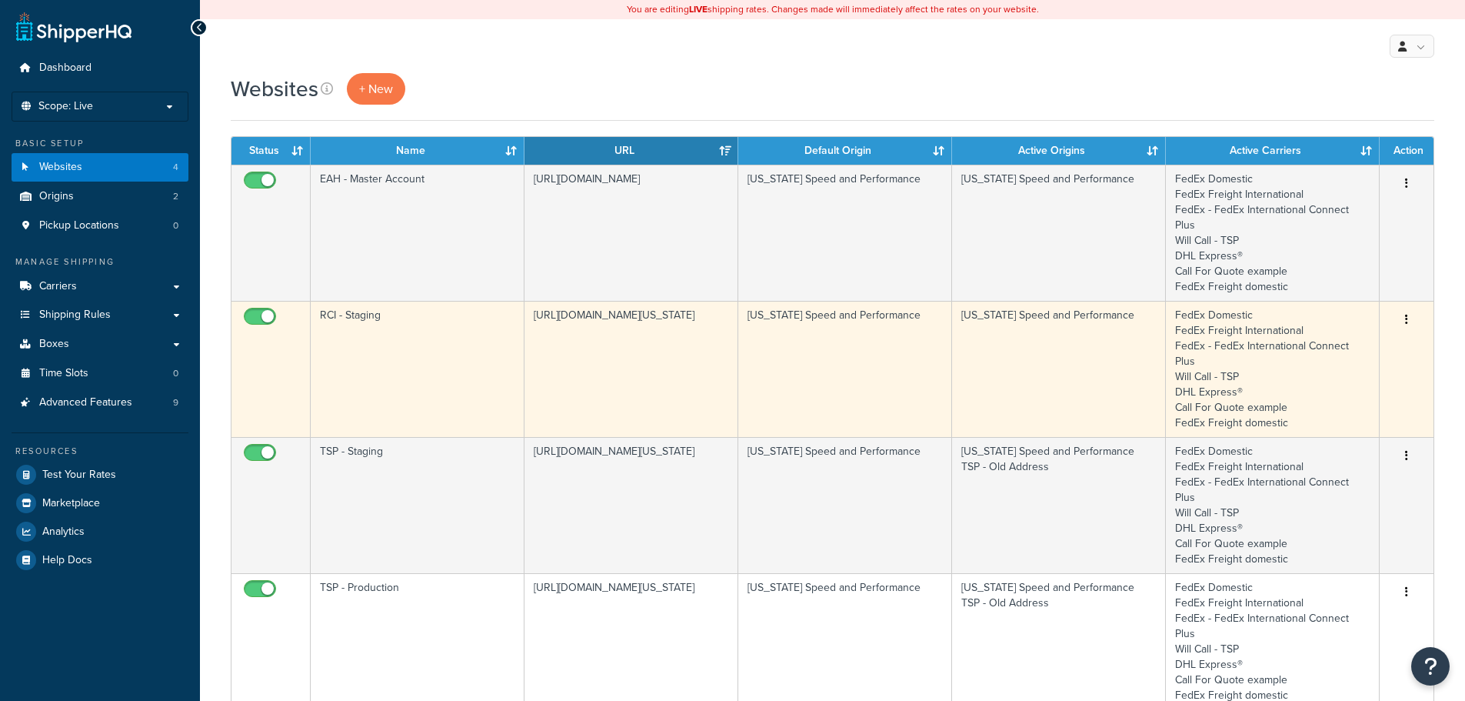
click at [371, 328] on td "RCI - Staging" at bounding box center [418, 369] width 214 height 136
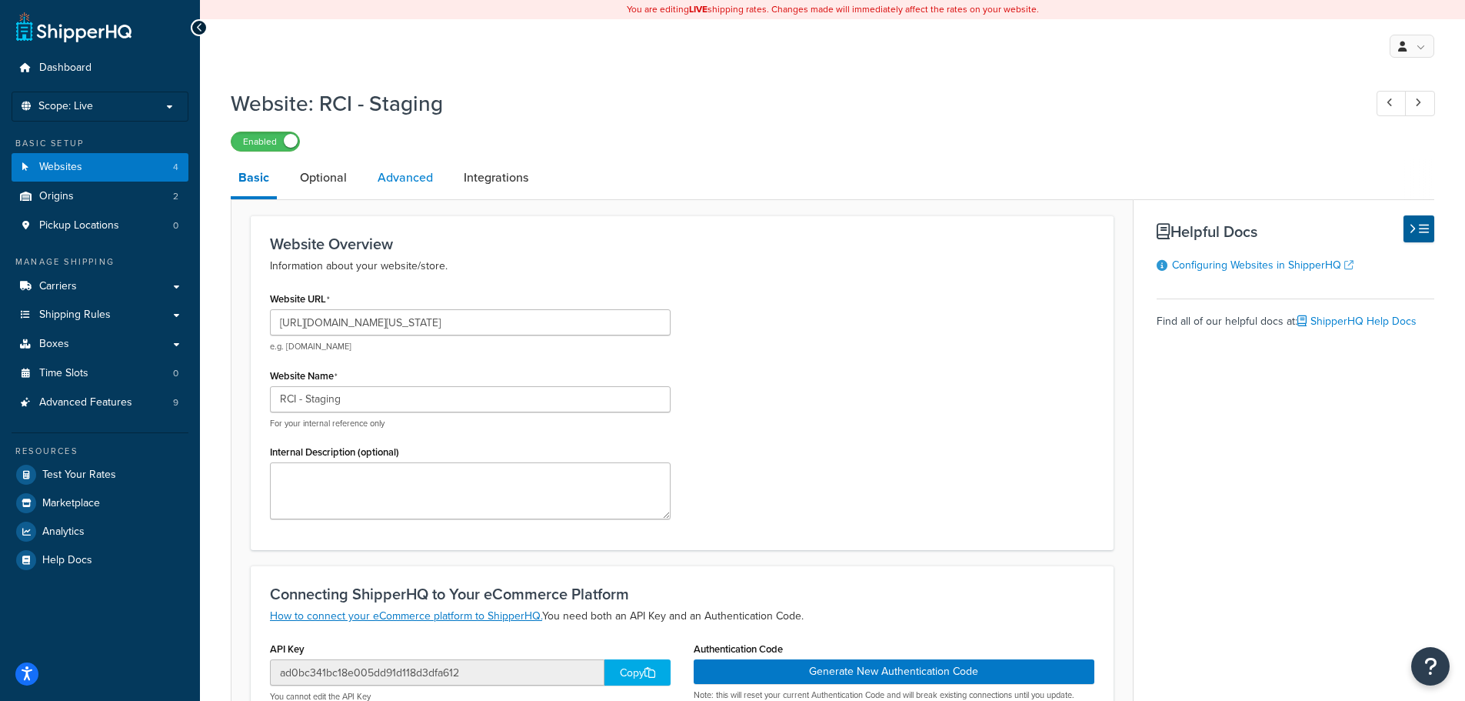
click at [417, 175] on link "Advanced" at bounding box center [405, 177] width 71 height 37
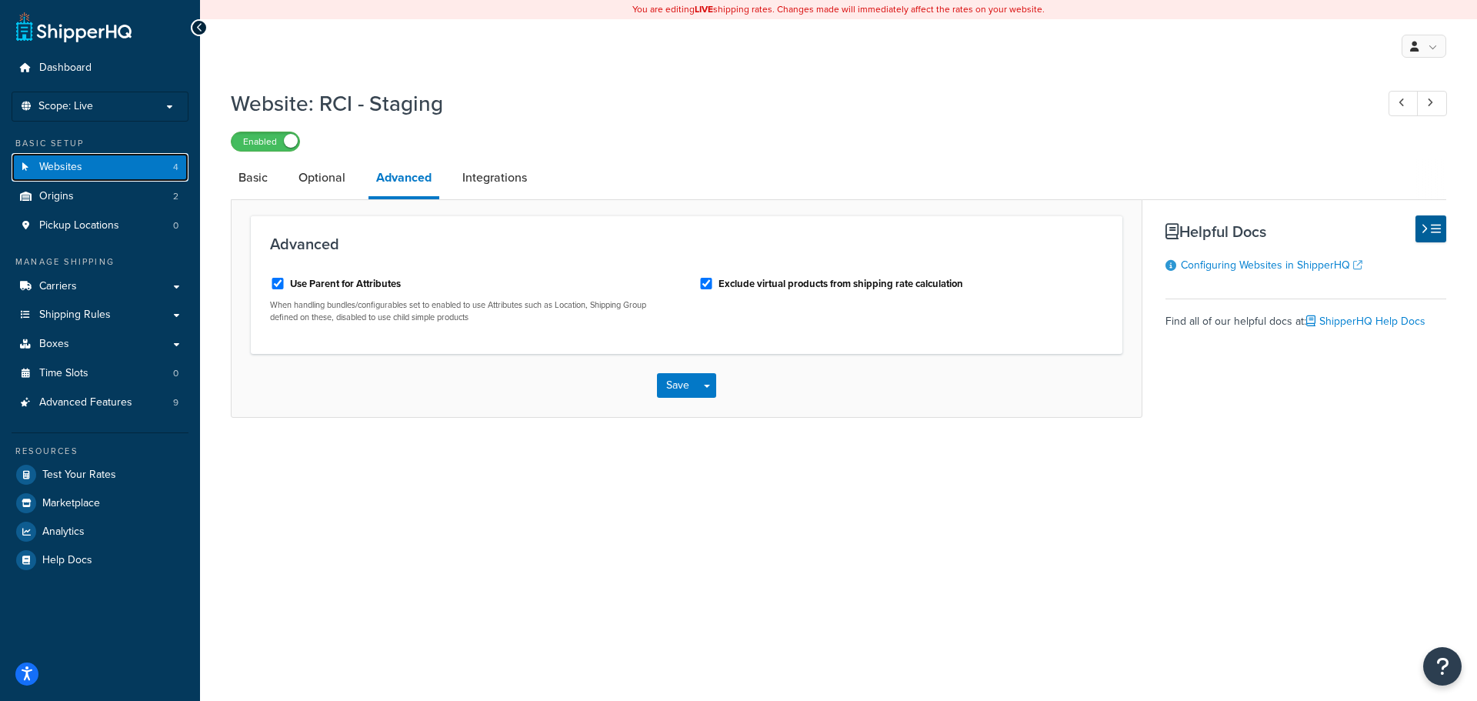
click at [119, 166] on link "Websites 4" at bounding box center [100, 167] width 177 height 28
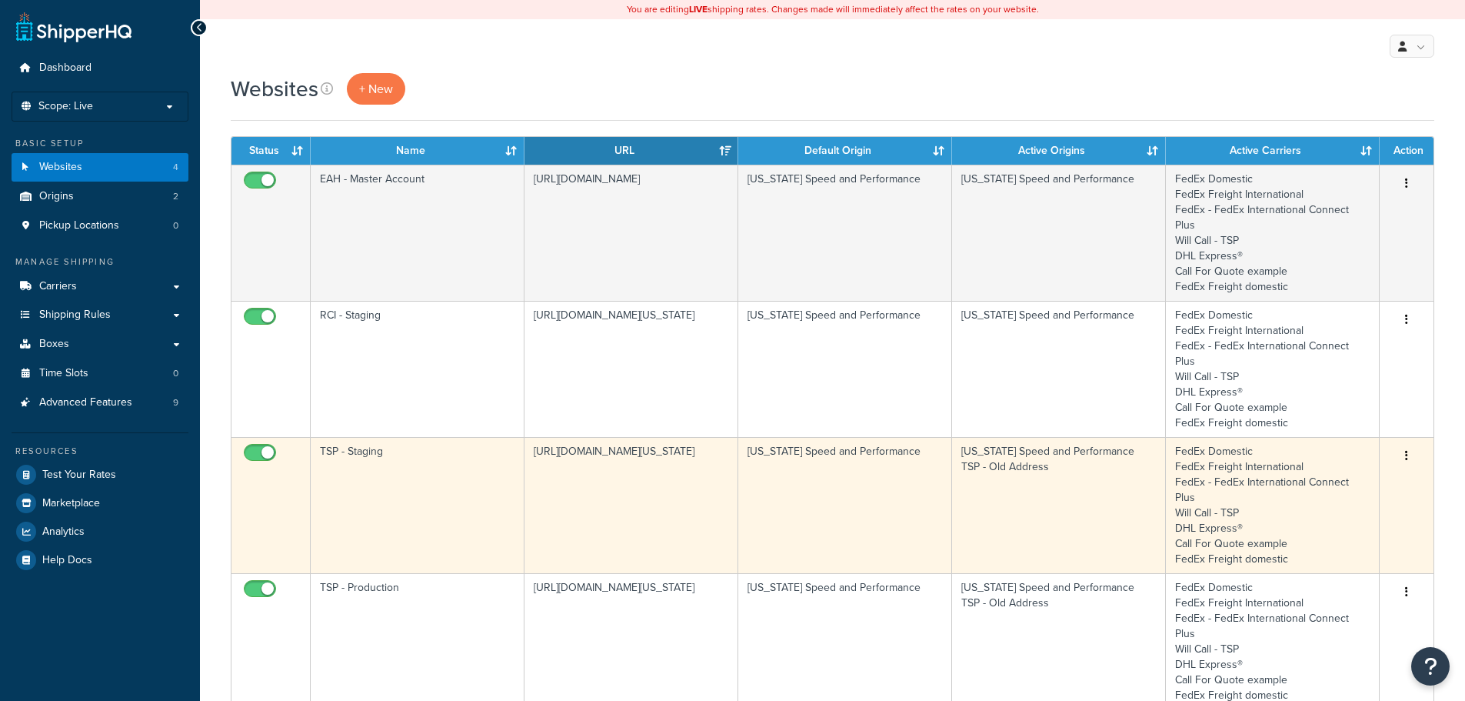
click at [442, 475] on td "TSP - Staging" at bounding box center [418, 505] width 214 height 136
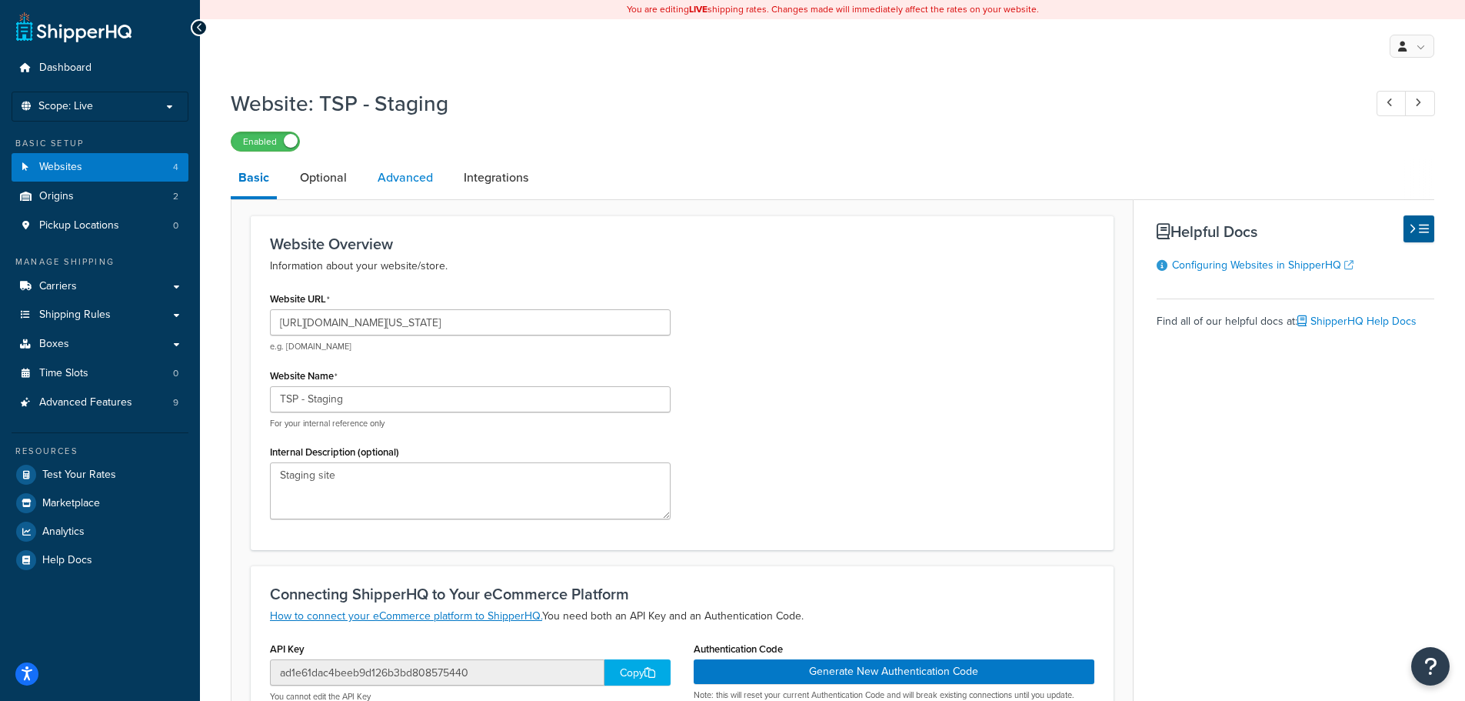
click at [423, 178] on link "Advanced" at bounding box center [405, 177] width 71 height 37
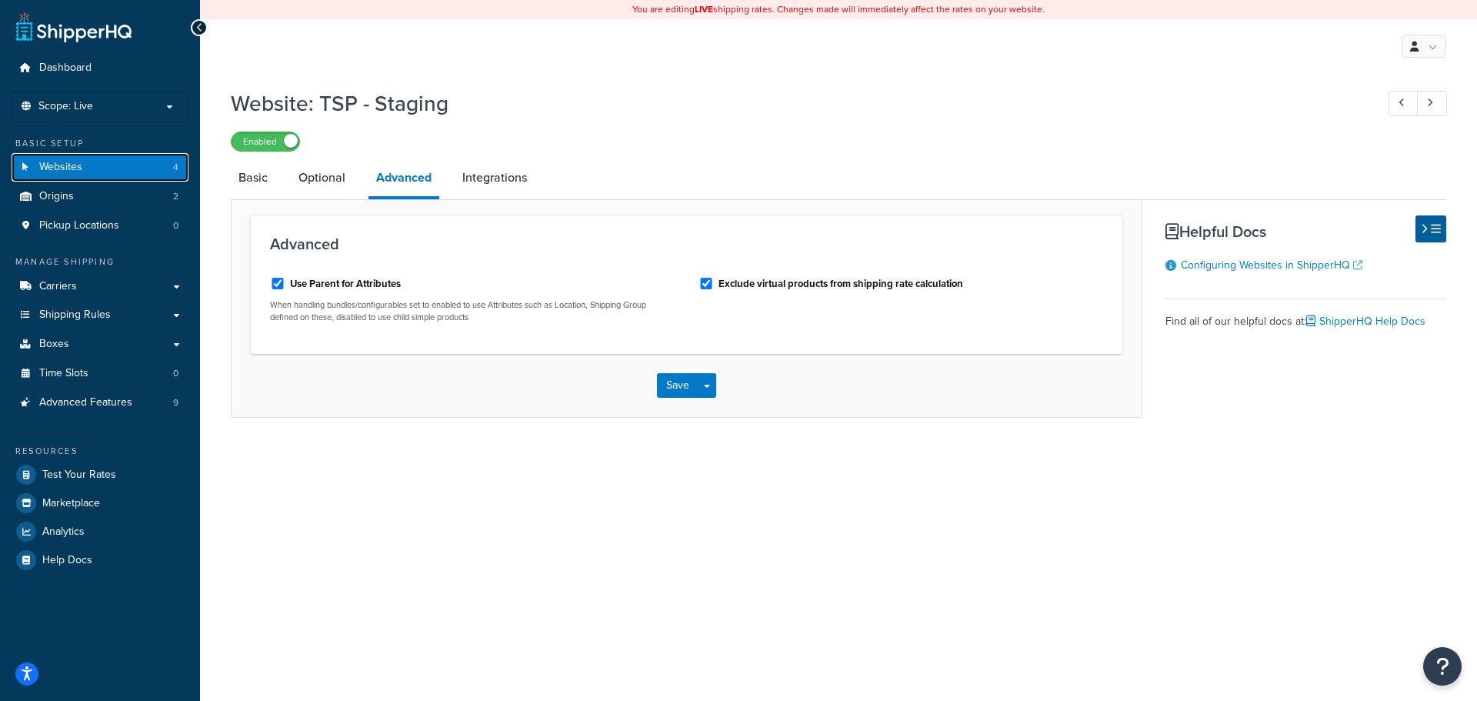
click at [125, 162] on link "Websites 4" at bounding box center [100, 167] width 177 height 28
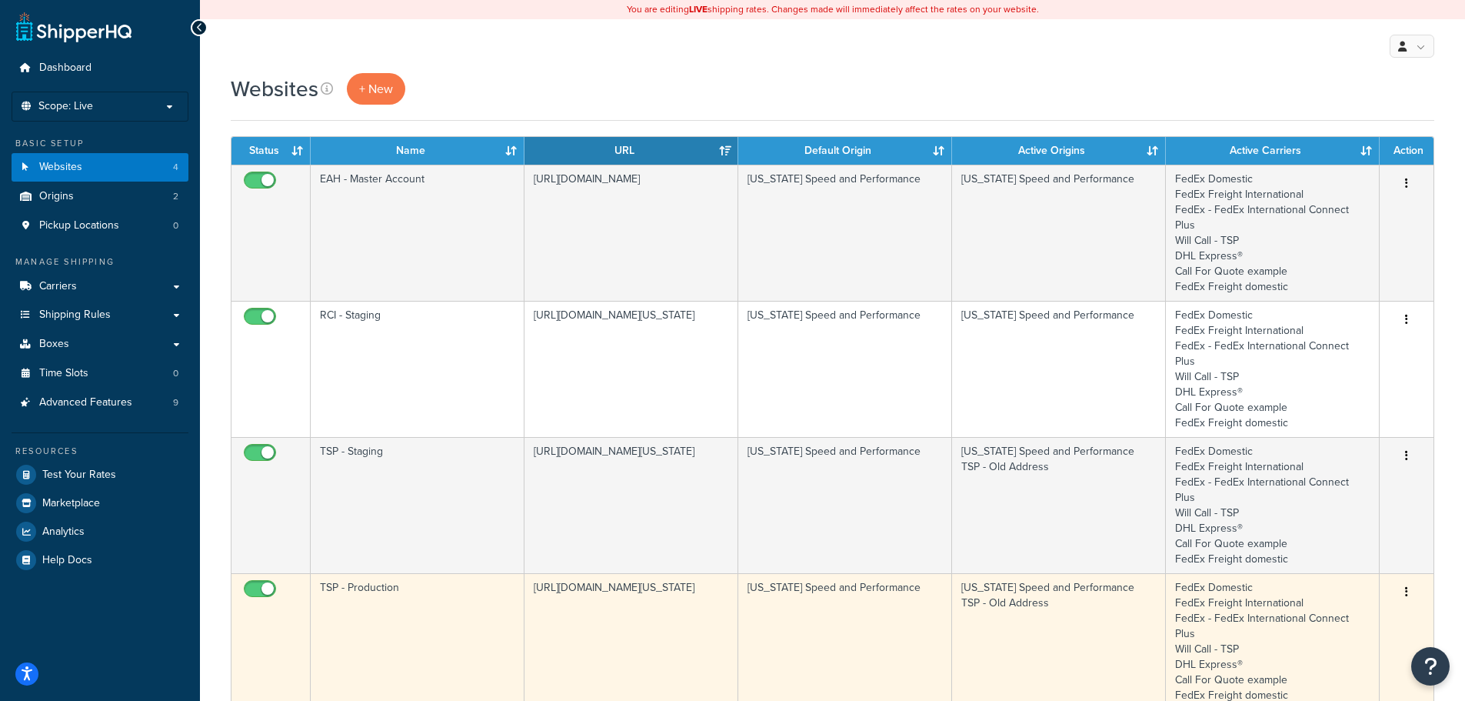
click at [398, 573] on td "TSP - Production" at bounding box center [418, 641] width 214 height 136
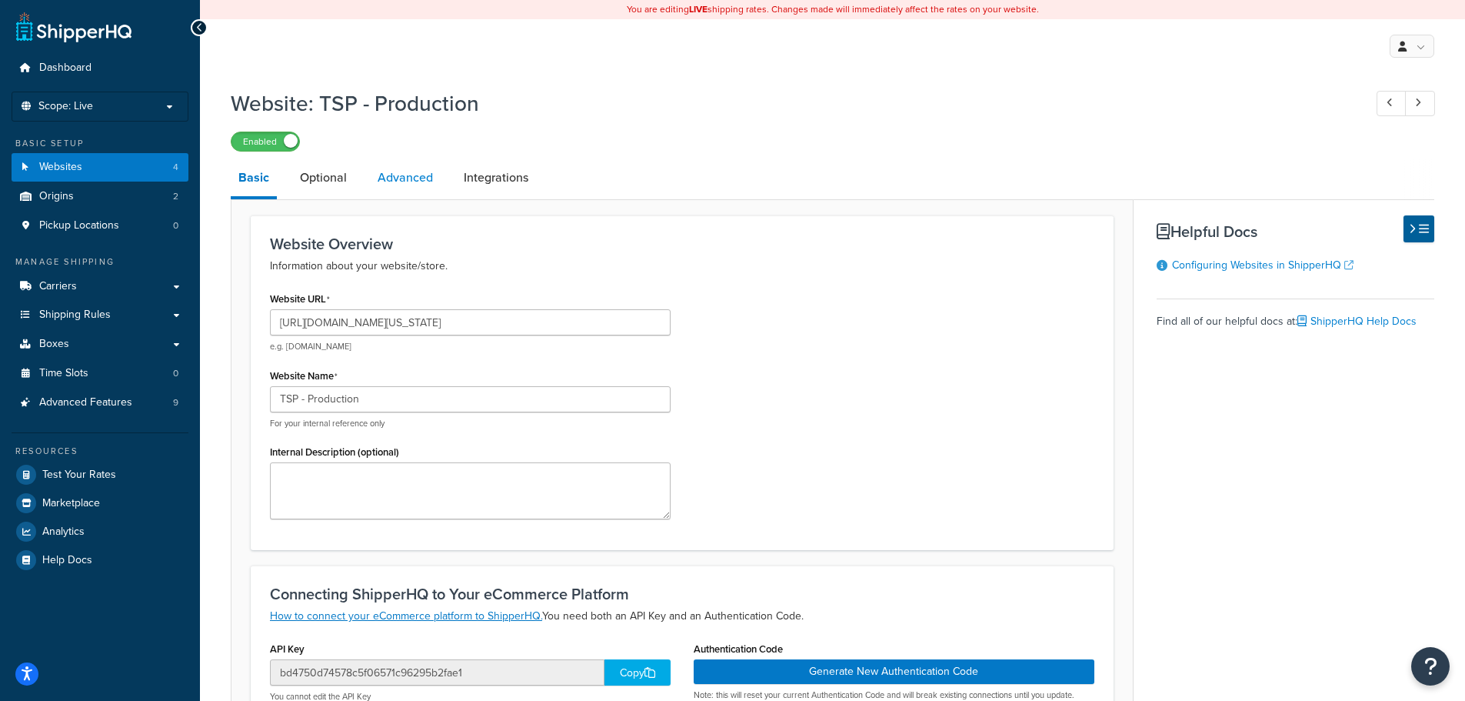
click at [427, 177] on link "Advanced" at bounding box center [405, 177] width 71 height 37
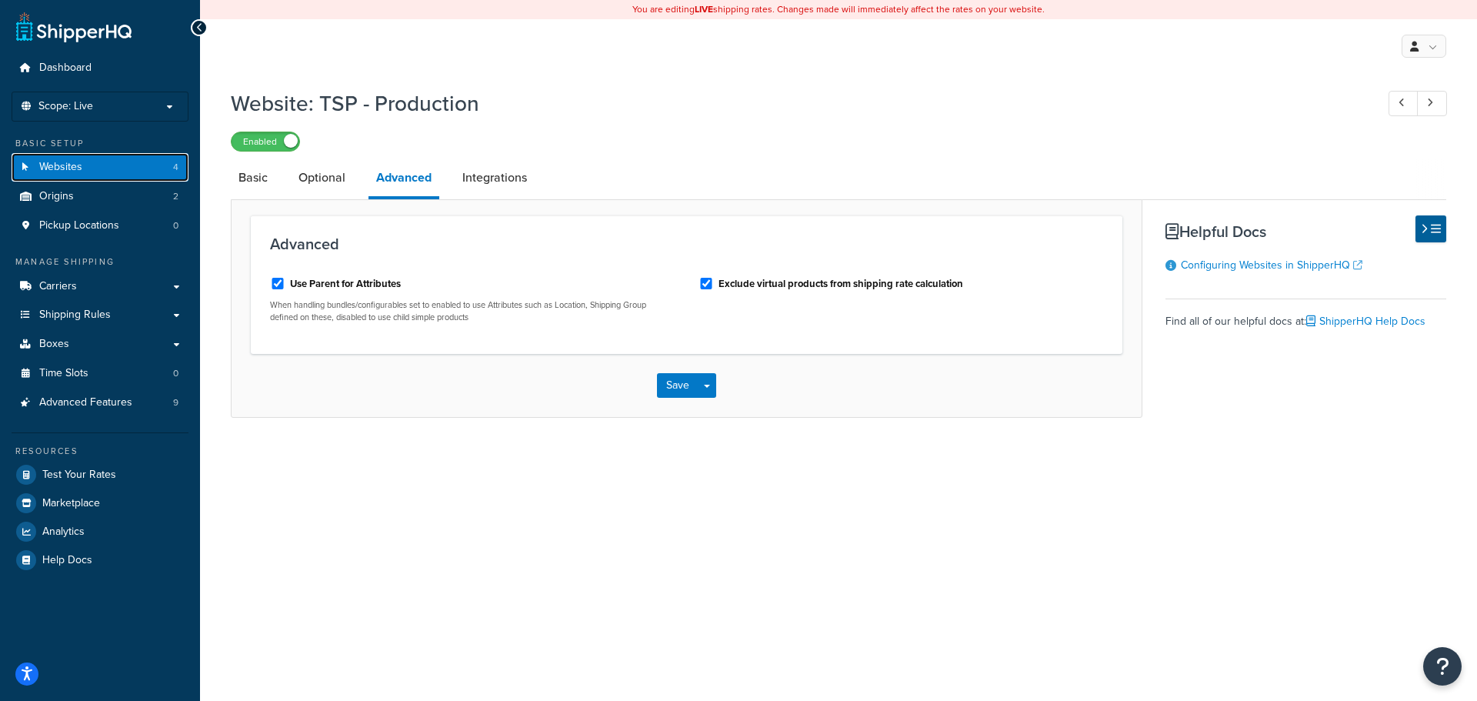
click at [126, 166] on link "Websites 4" at bounding box center [100, 167] width 177 height 28
